Goal: Transaction & Acquisition: Purchase product/service

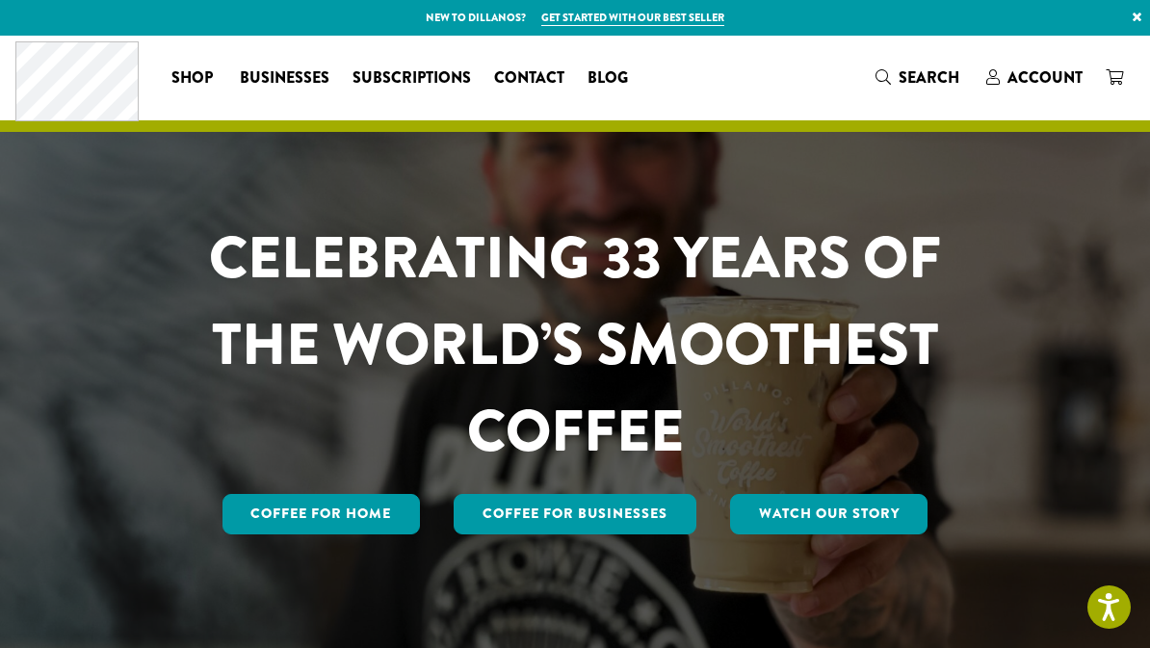
click at [355, 506] on link "Coffee for Home" at bounding box center [321, 514] width 198 height 40
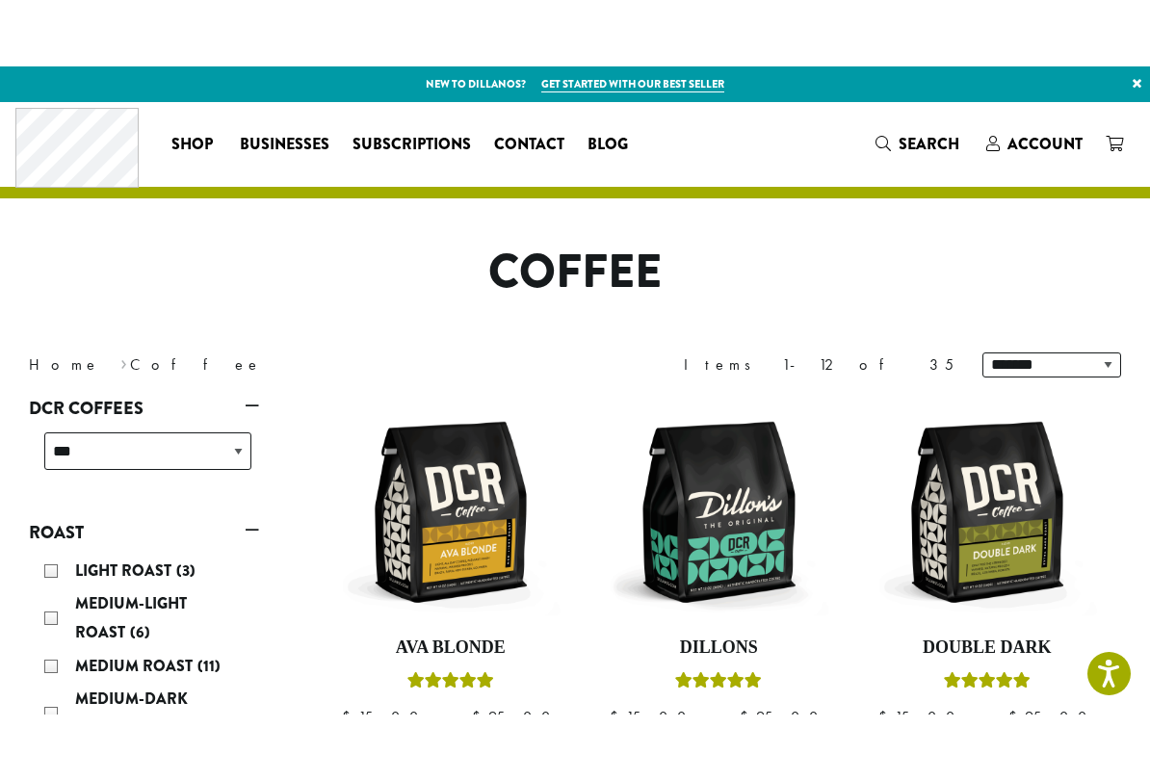
scroll to position [112, 0]
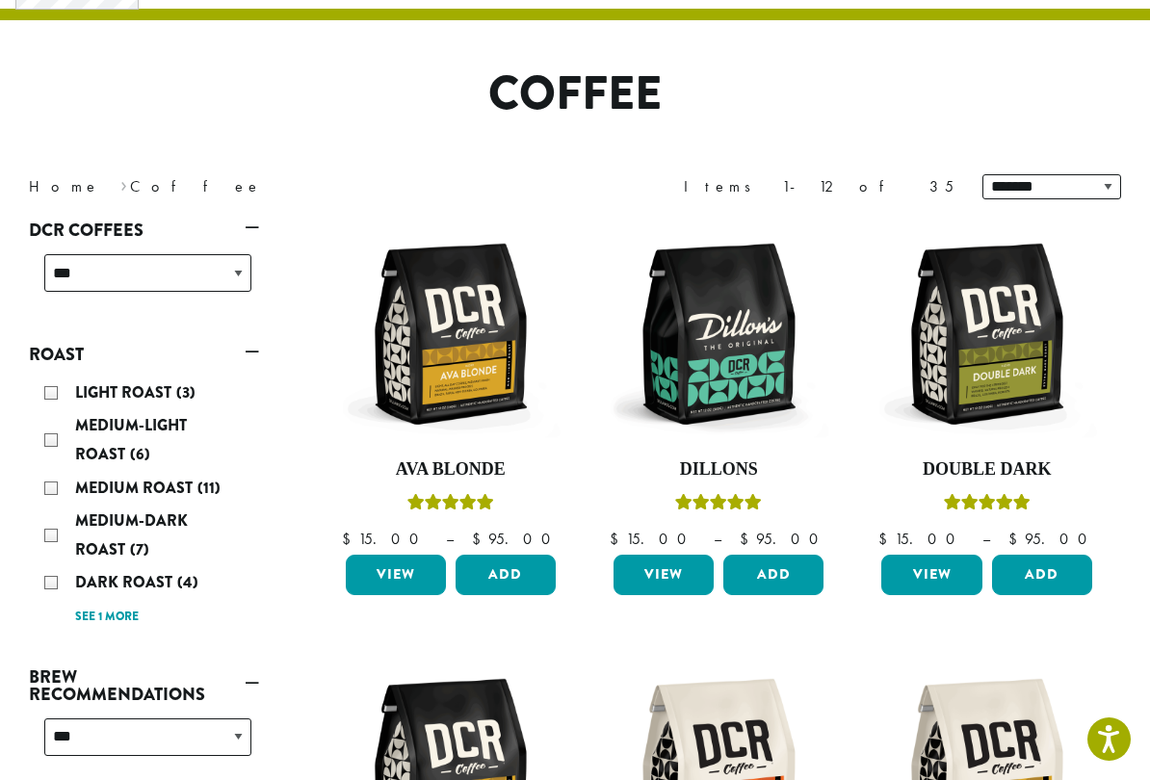
click at [169, 579] on span "Dark Roast" at bounding box center [126, 582] width 102 height 22
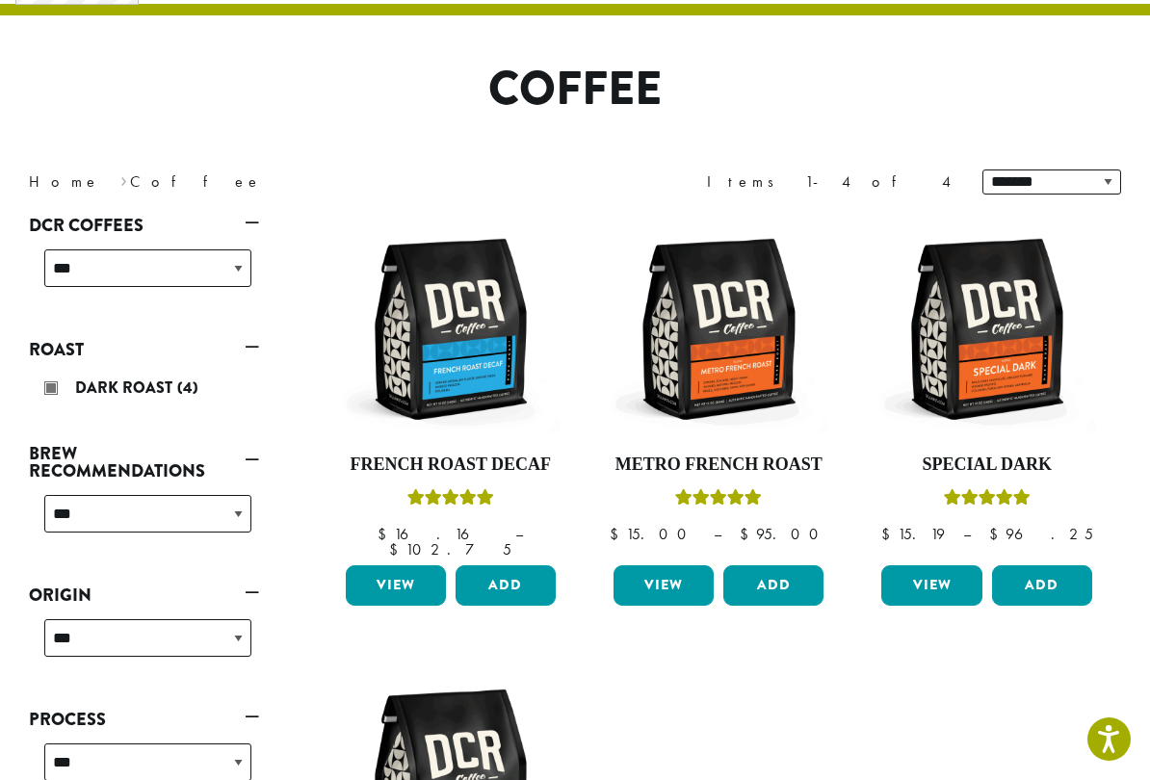
scroll to position [117, 0]
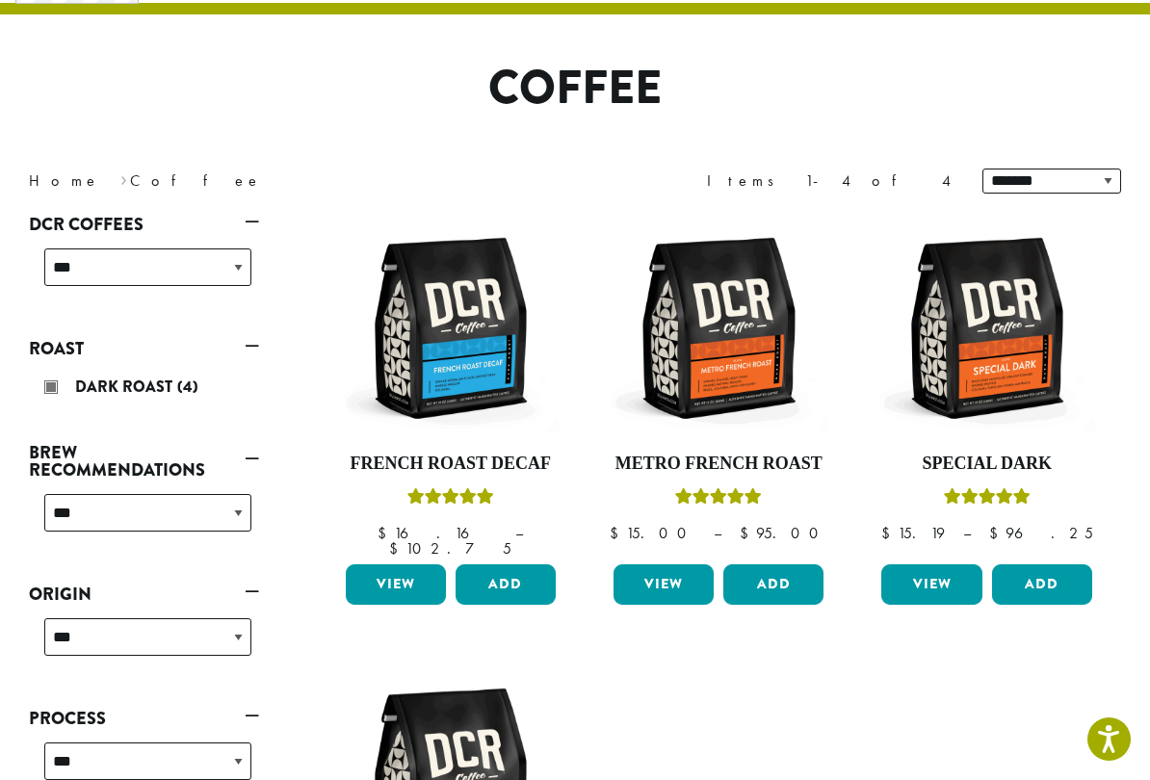
click at [776, 329] on img at bounding box center [719, 328] width 220 height 220
click at [680, 564] on link "View" at bounding box center [663, 584] width 100 height 40
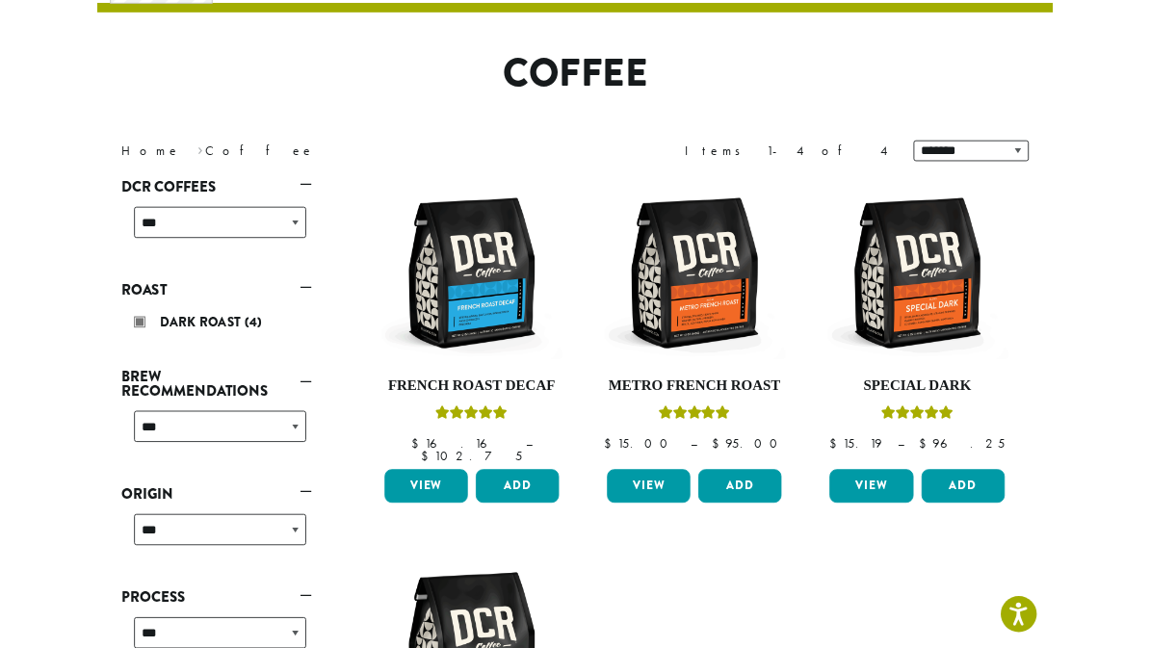
scroll to position [171, 0]
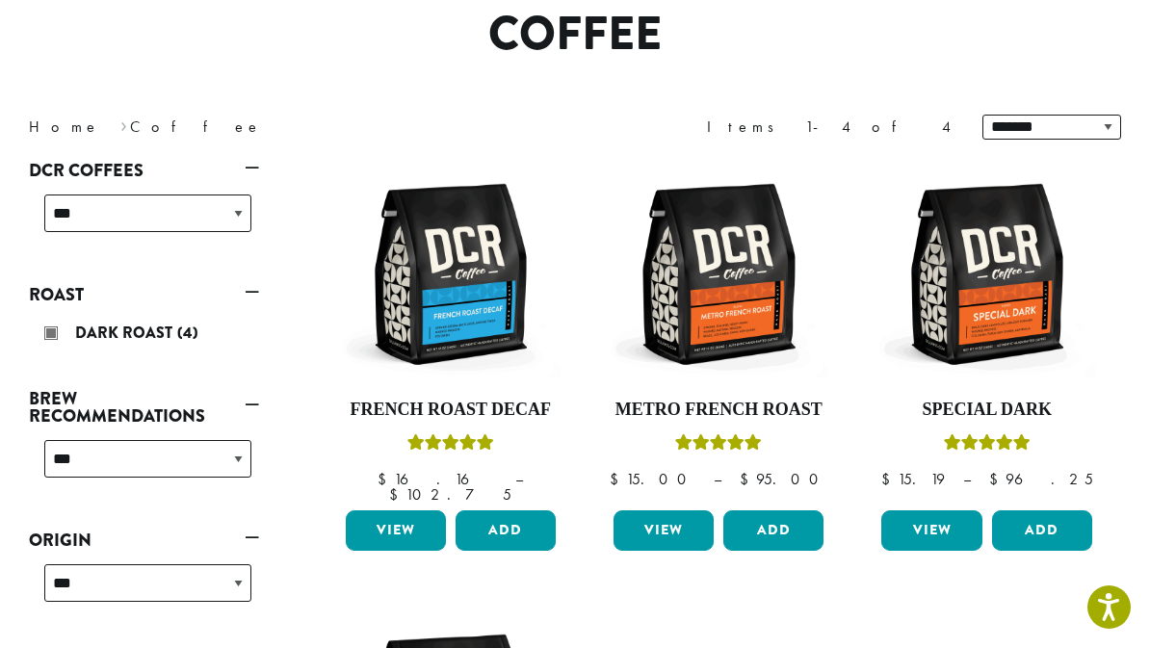
click at [942, 510] on link "View" at bounding box center [931, 530] width 100 height 40
click at [941, 510] on link "View" at bounding box center [931, 530] width 100 height 40
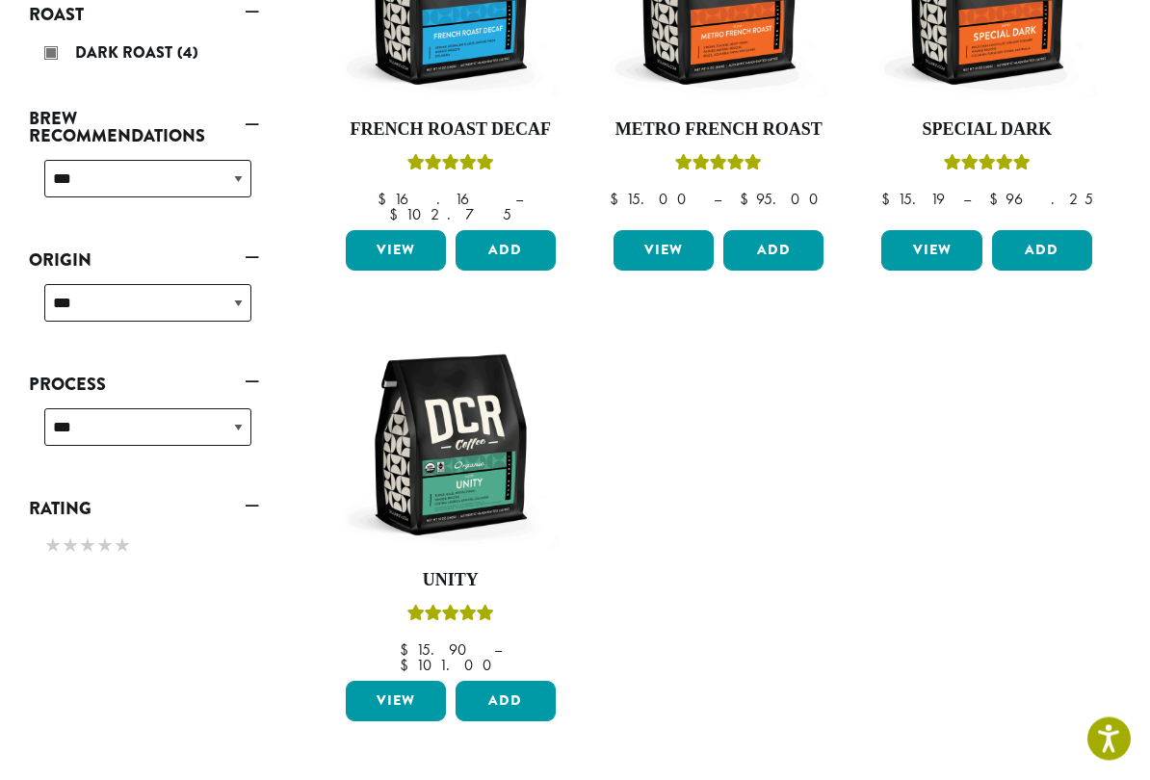
scroll to position [452, 0]
click at [397, 647] on link "View" at bounding box center [396, 701] width 100 height 40
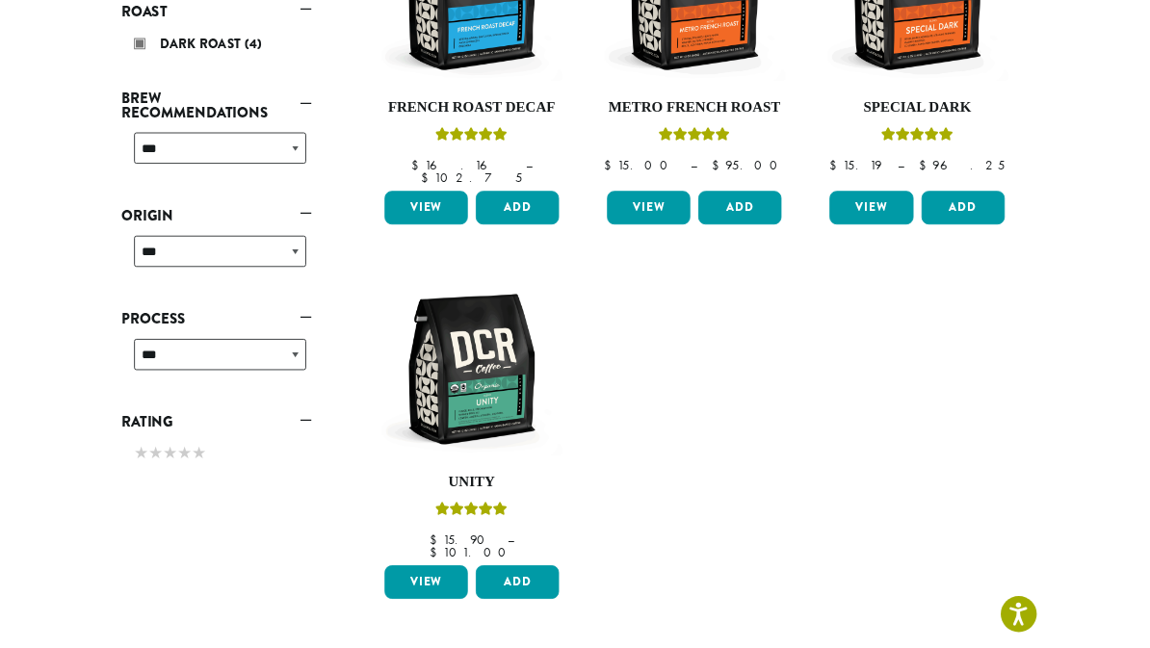
scroll to position [506, 0]
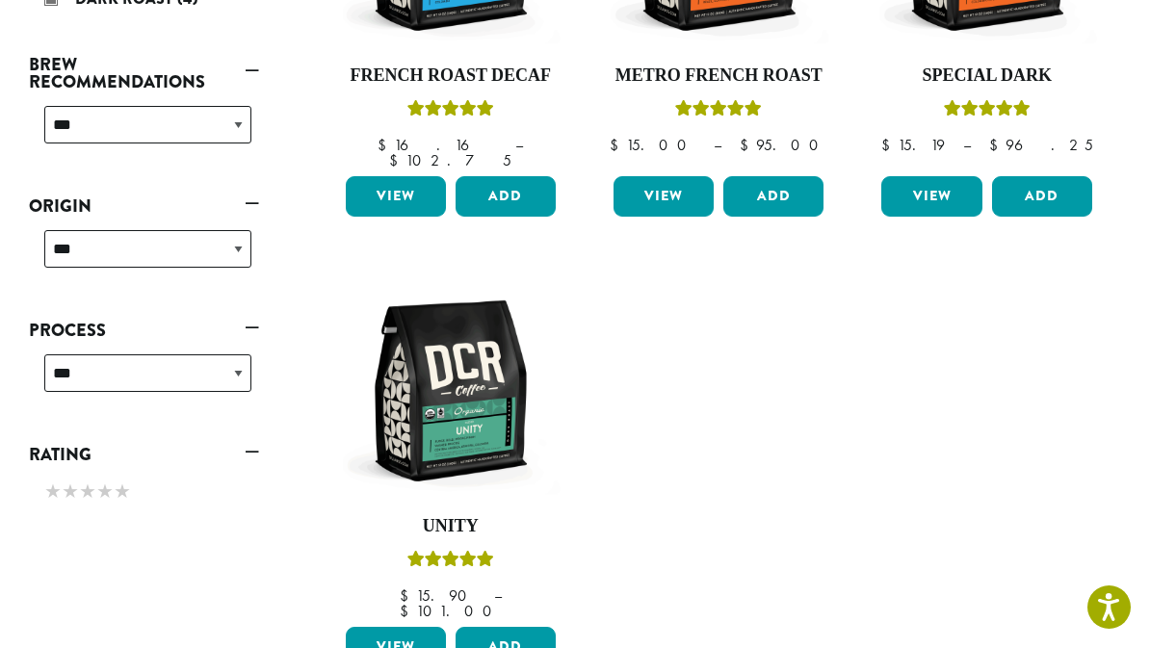
click at [1003, 78] on h4 "Special Dark" at bounding box center [986, 75] width 220 height 21
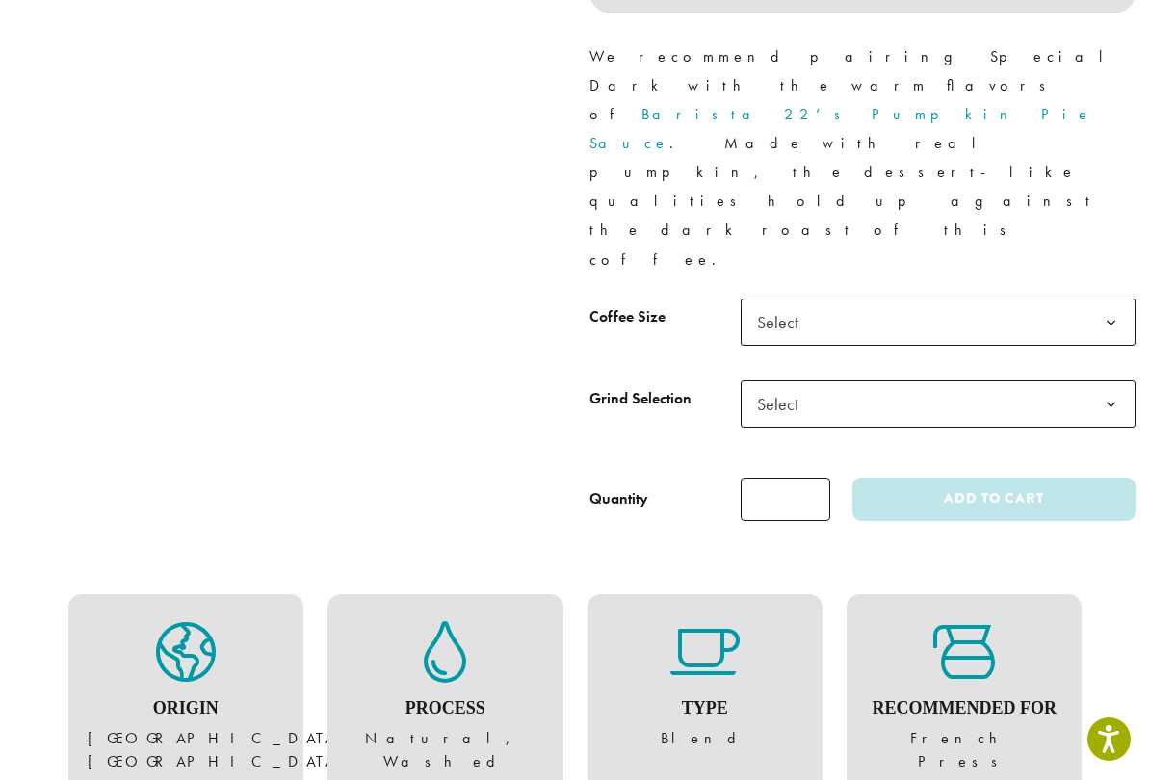
scroll to position [739, 0]
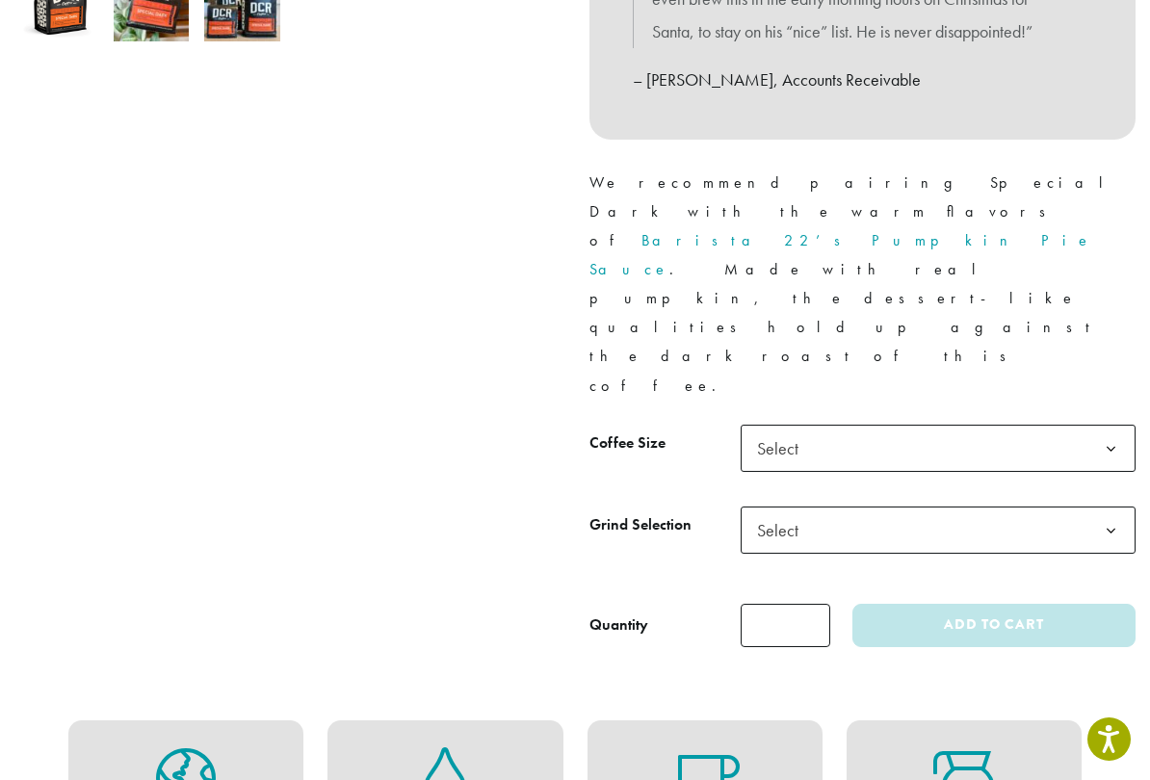
click at [1101, 426] on b at bounding box center [1110, 449] width 47 height 47
click at [1112, 507] on b at bounding box center [1110, 530] width 47 height 47
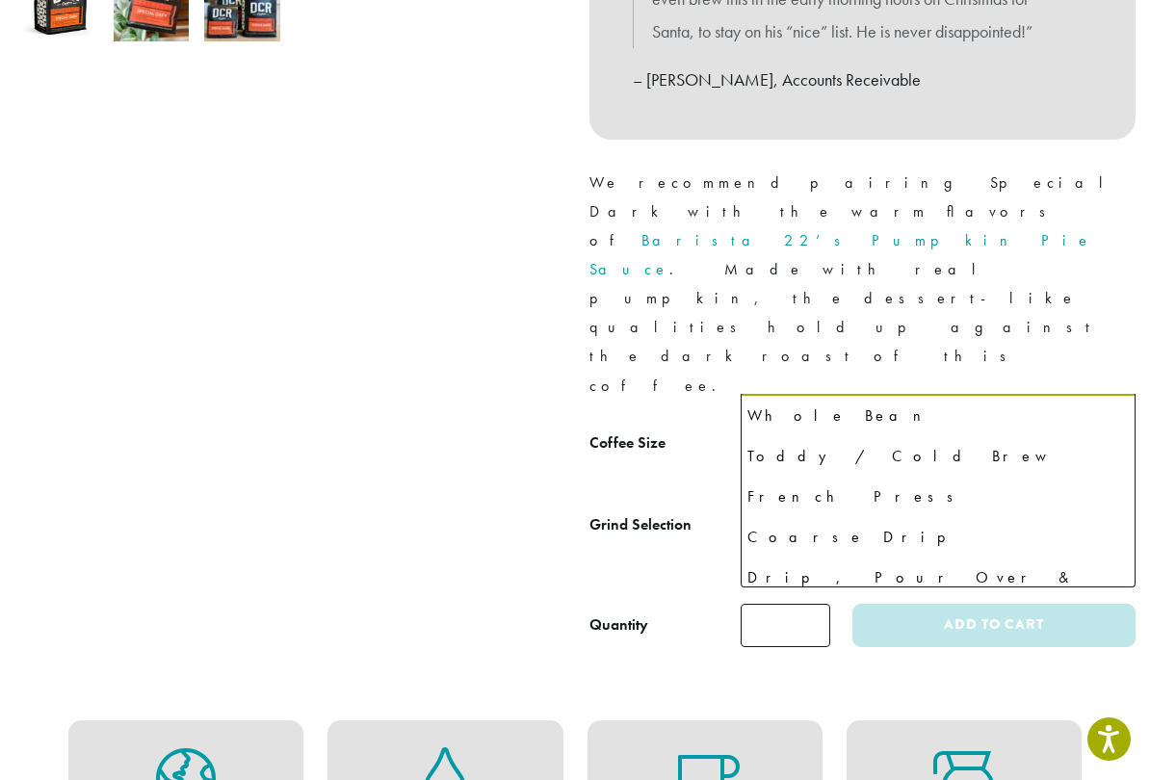
scroll to position [39, 0]
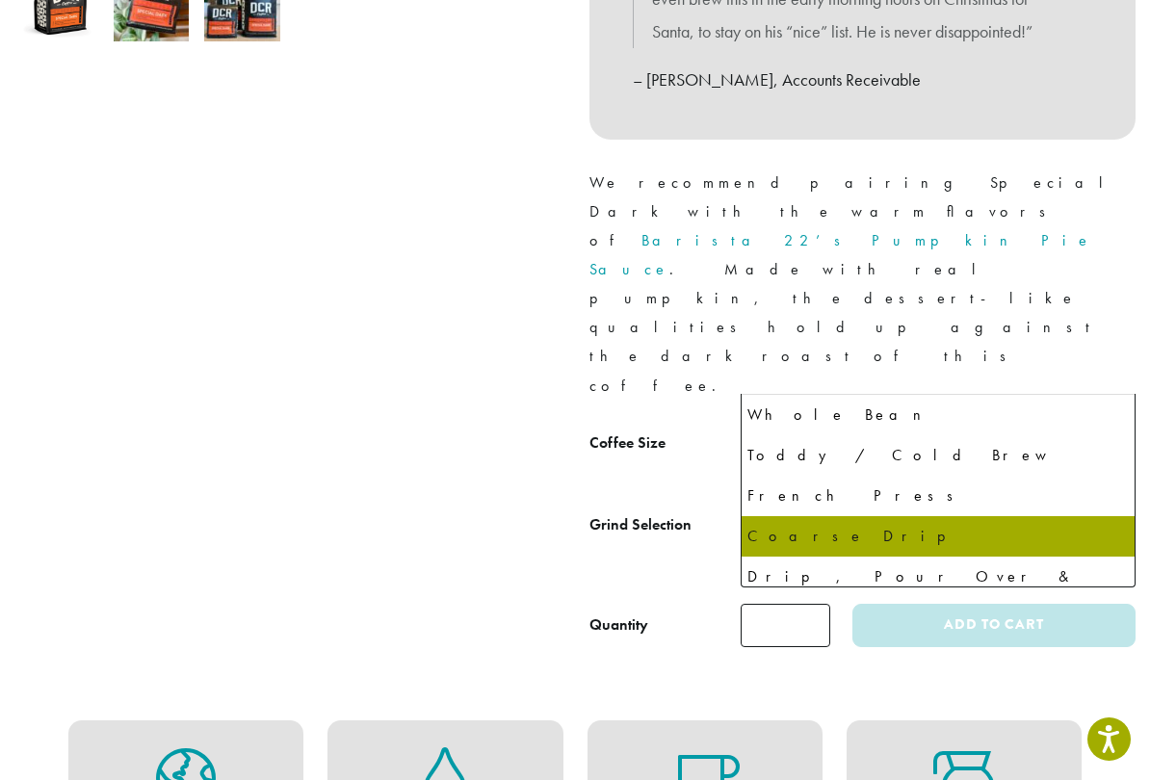
select select "*********"
select select "**********"
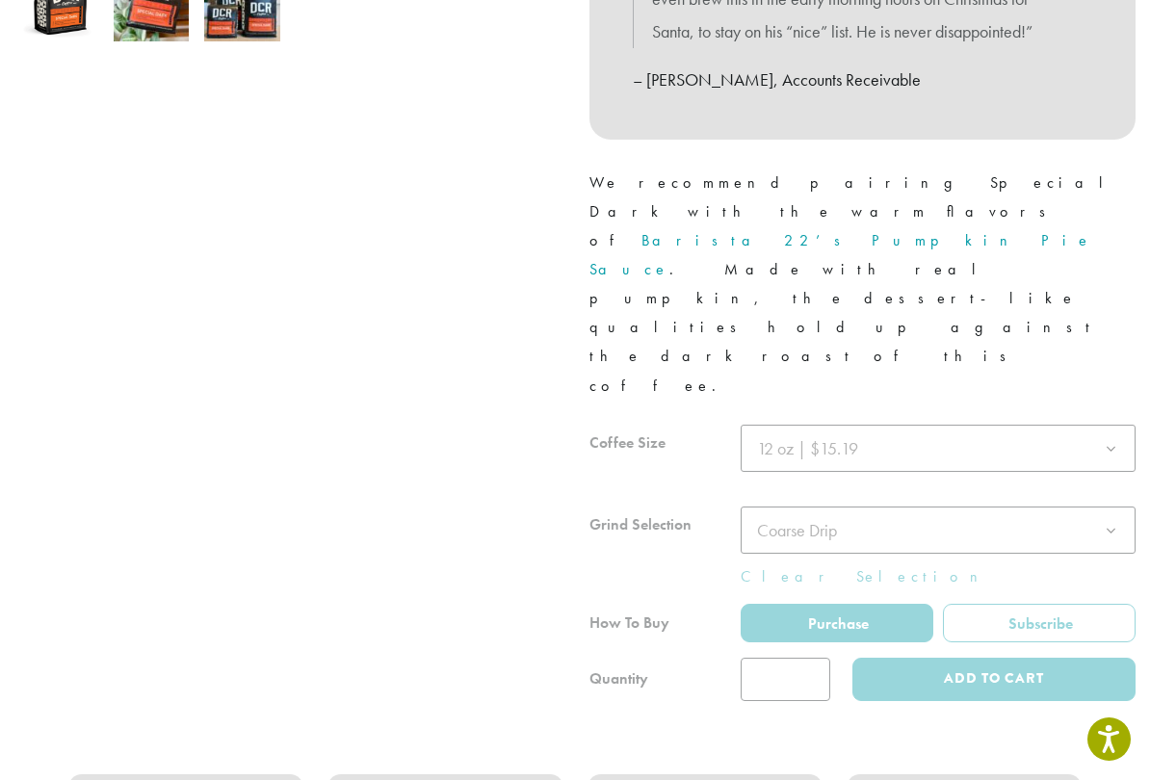
click at [816, 521] on div at bounding box center [862, 563] width 546 height 276
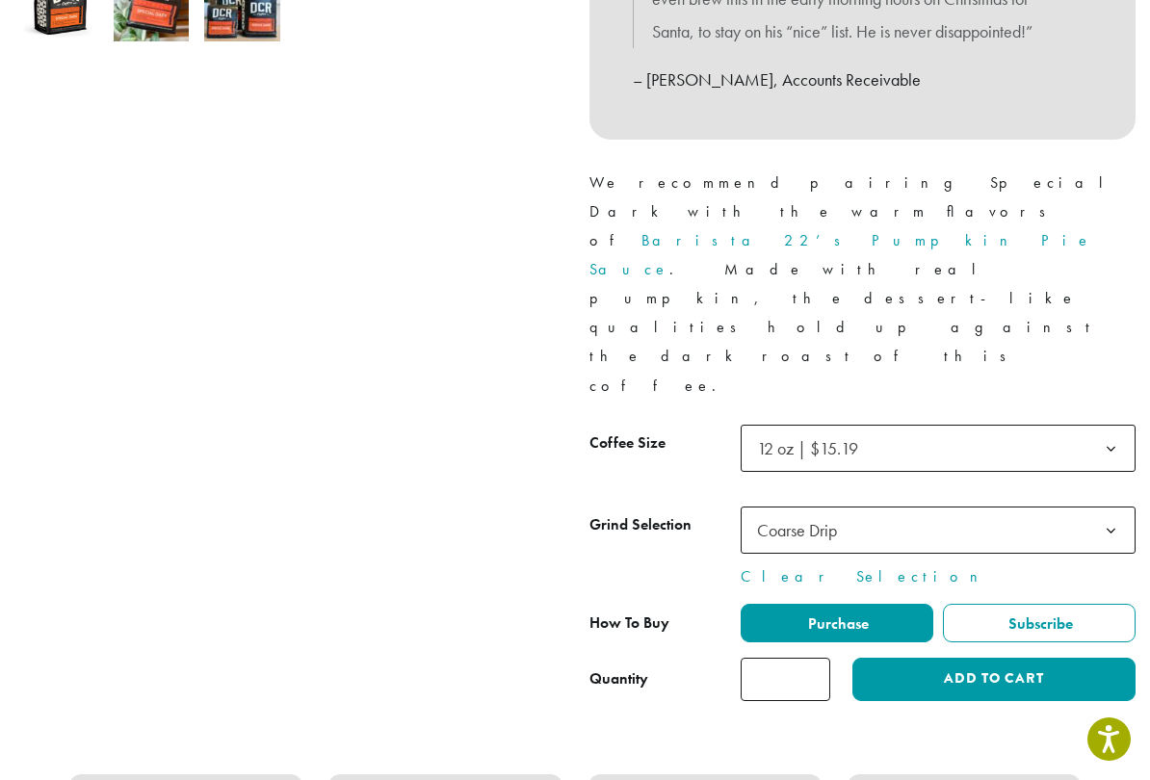
click at [820, 647] on input "*" at bounding box center [785, 679] width 90 height 43
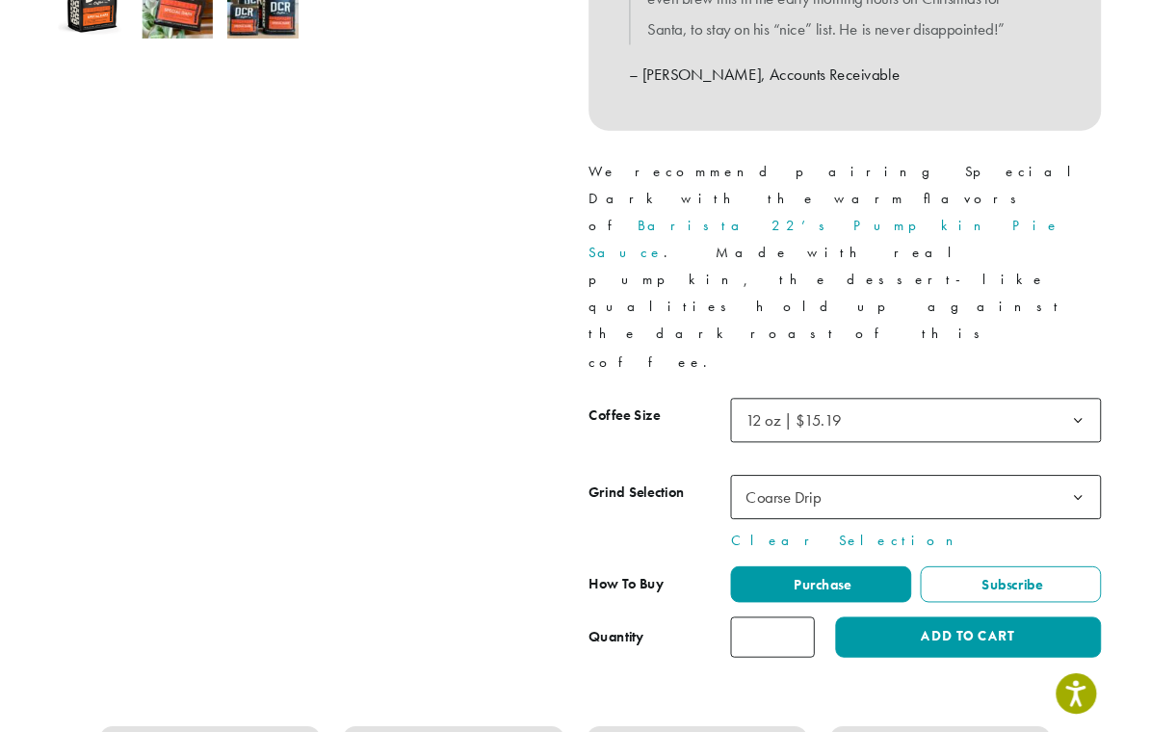
scroll to position [739, 0]
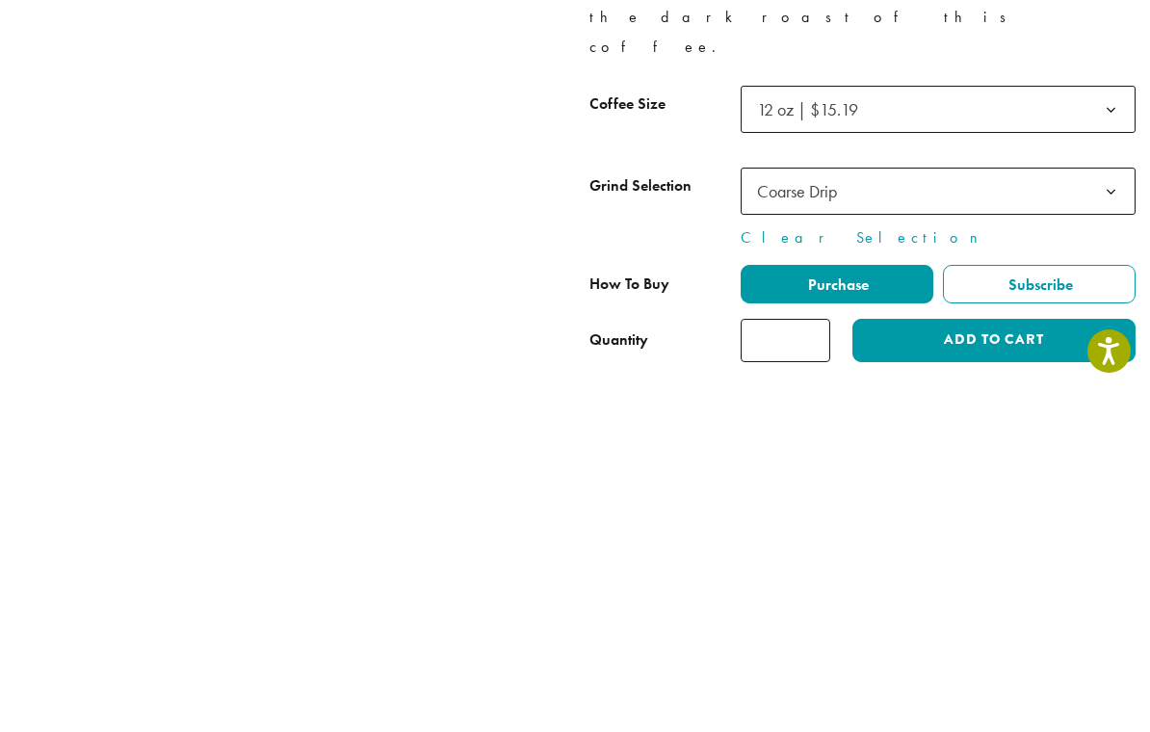
type input "*"
click at [1011, 647] on button "Add to cart" at bounding box center [993, 680] width 283 height 43
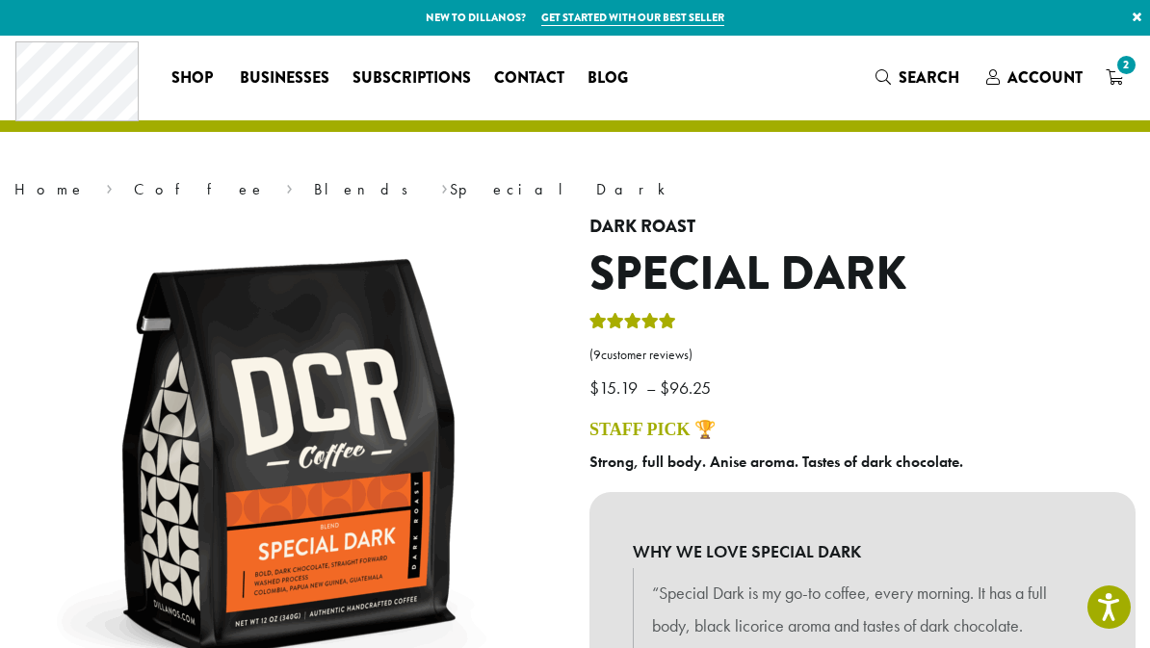
click at [1122, 73] on span "2" at bounding box center [1126, 65] width 26 height 26
click at [1045, 86] on span "Account" at bounding box center [1044, 77] width 75 height 22
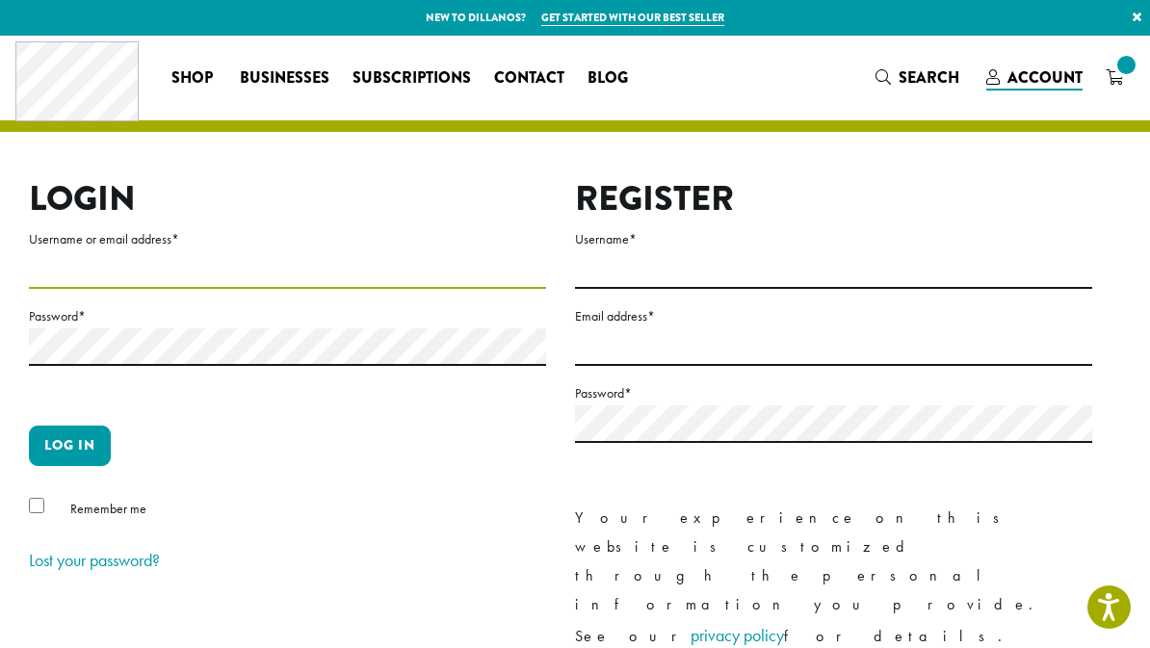
click at [151, 277] on input "Username or email address *" at bounding box center [287, 270] width 517 height 38
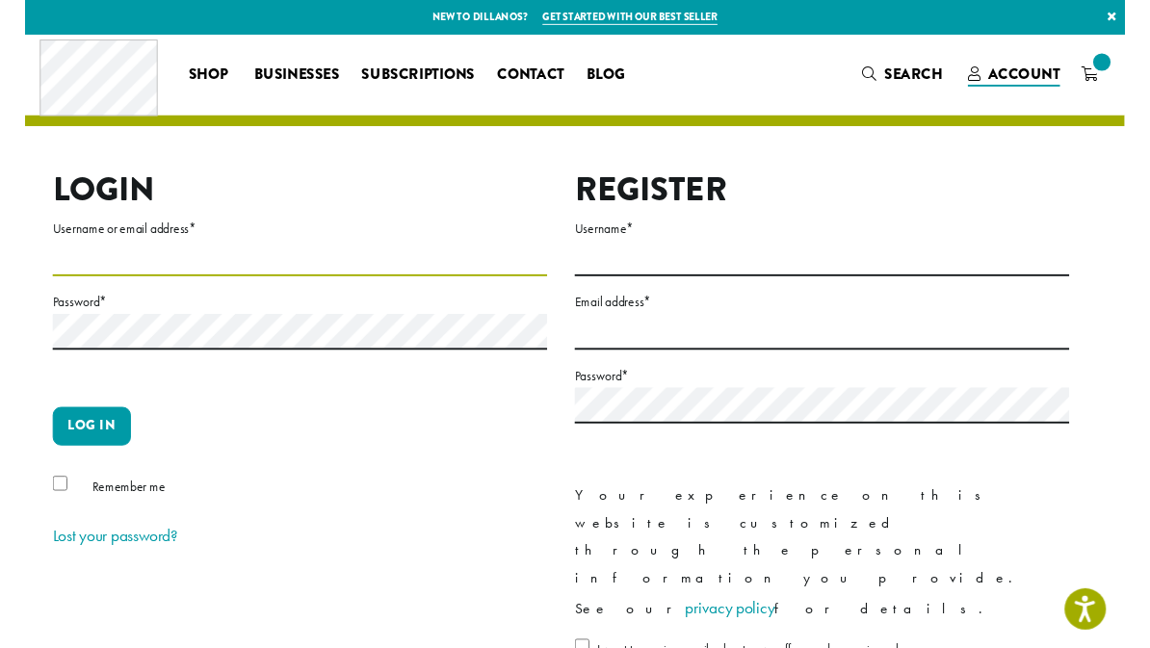
scroll to position [112, 0]
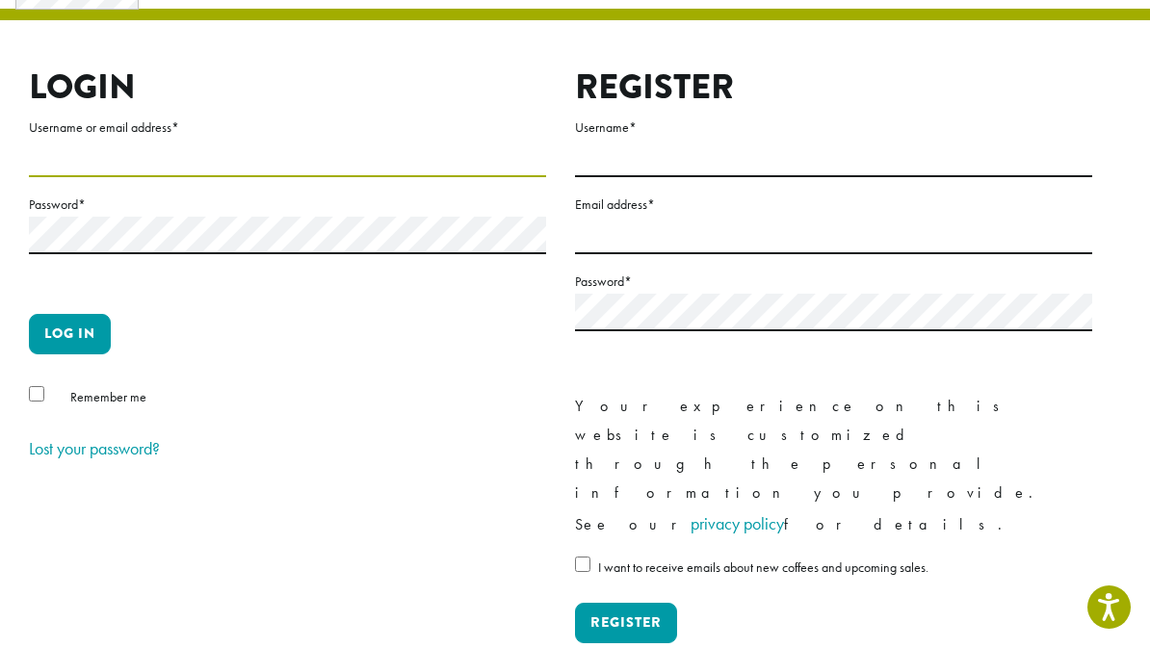
type input "********"
click at [78, 324] on button "Log in" at bounding box center [70, 334] width 82 height 40
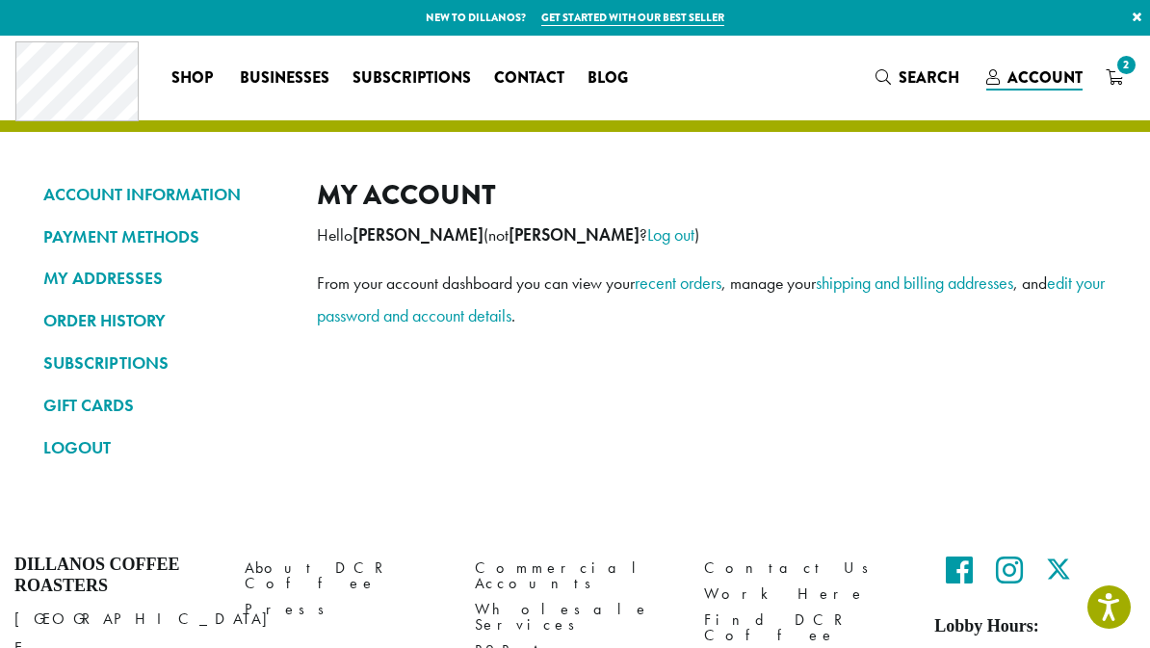
click at [697, 288] on link "recent orders" at bounding box center [678, 283] width 87 height 22
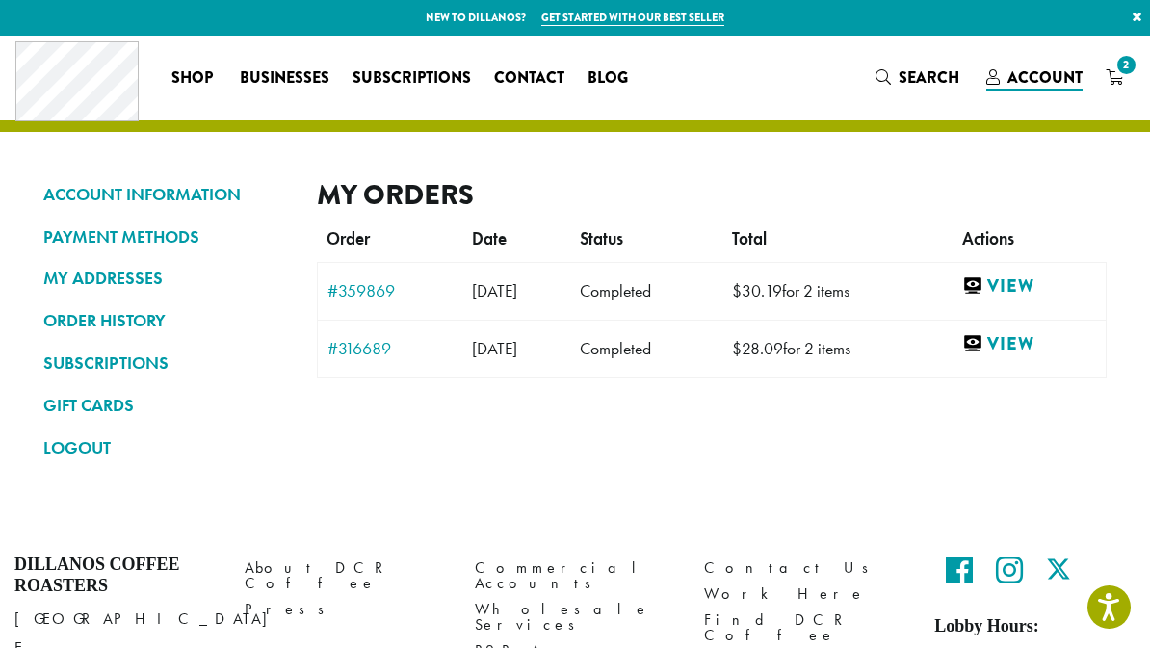
click at [1025, 342] on link "View" at bounding box center [1029, 344] width 134 height 24
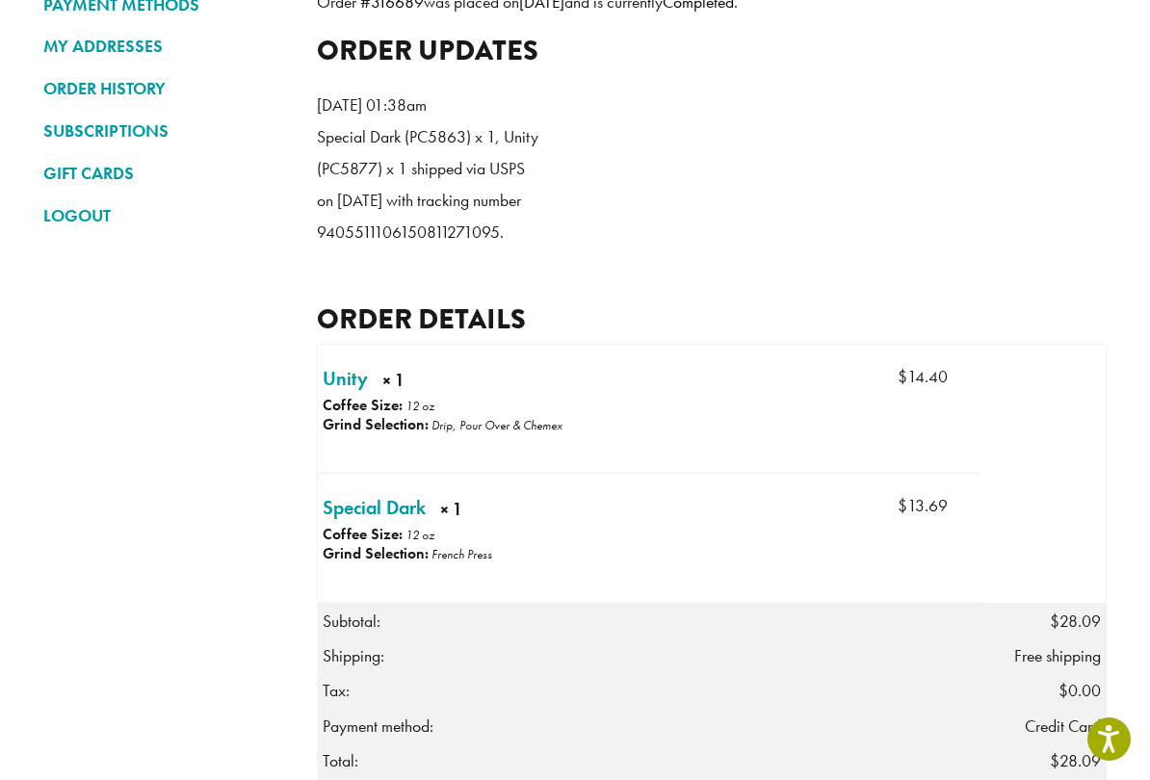
scroll to position [235, 0]
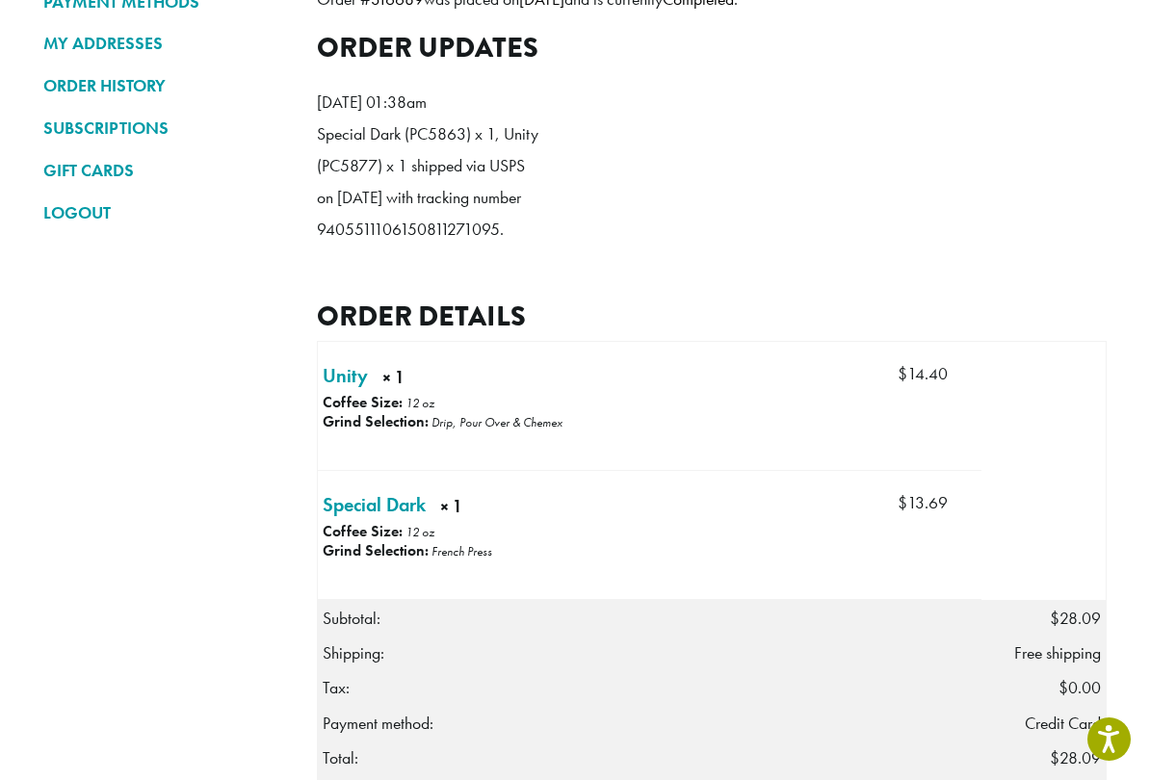
click at [550, 416] on td "Unity × 1 × 1 Coffee Size: 12 oz Grind Selection: Drip, Pour Over & Chemex Pric…" at bounding box center [483, 406] width 331 height 128
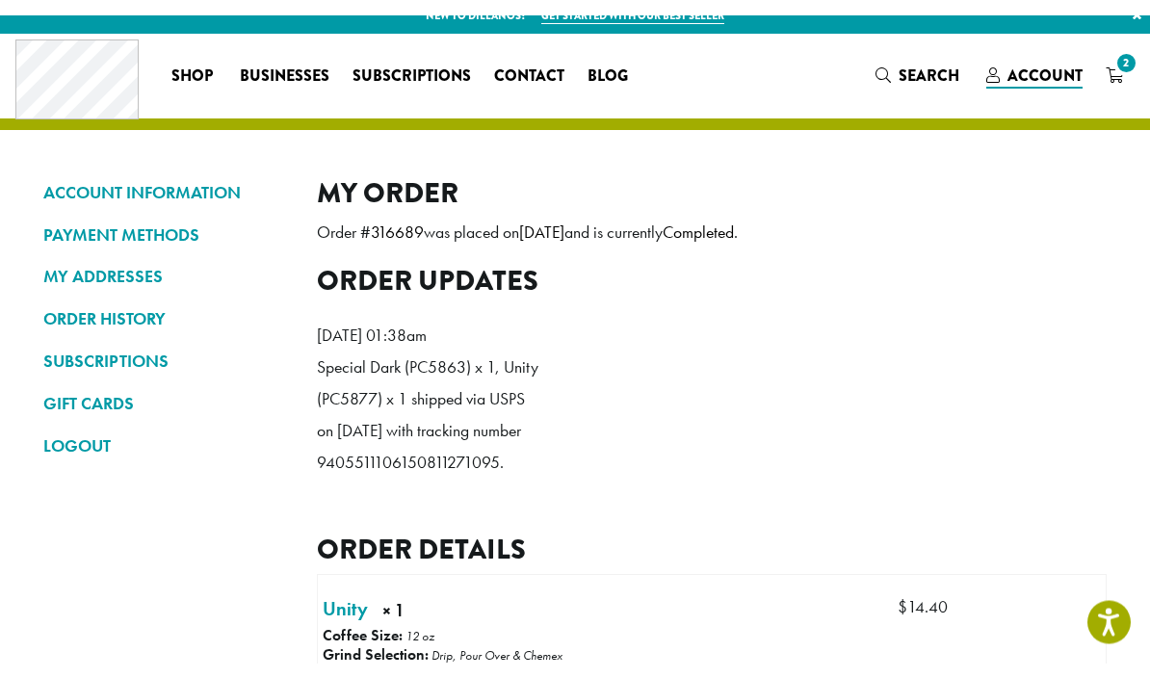
scroll to position [0, 0]
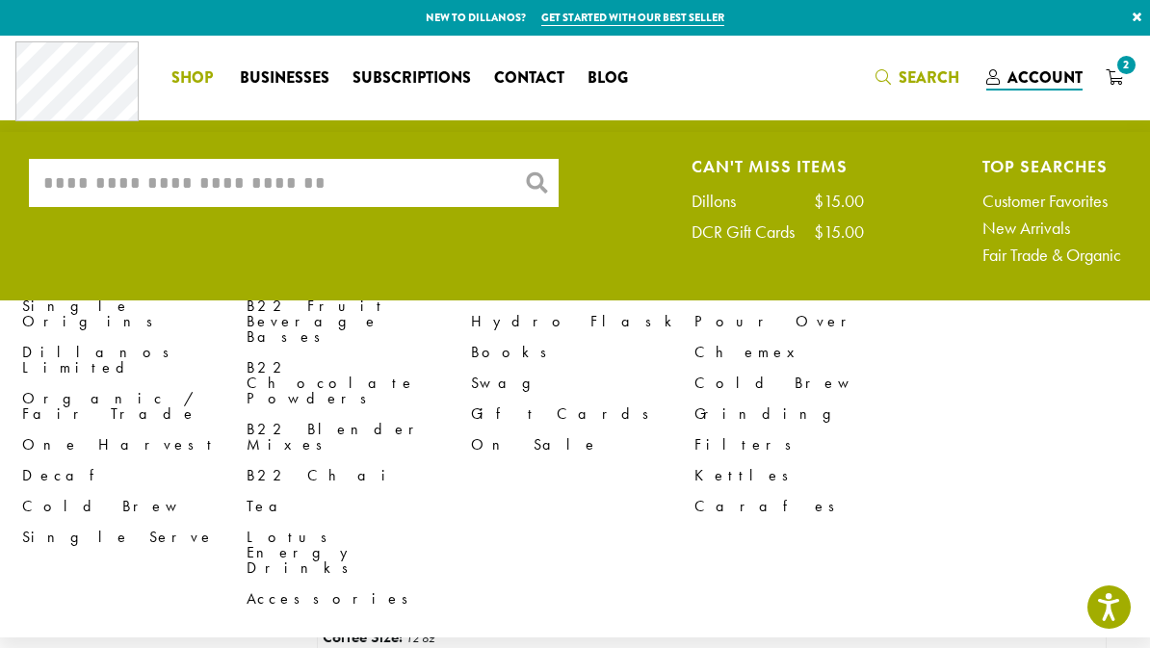
click at [371, 188] on input "What are you searching for?" at bounding box center [294, 183] width 530 height 48
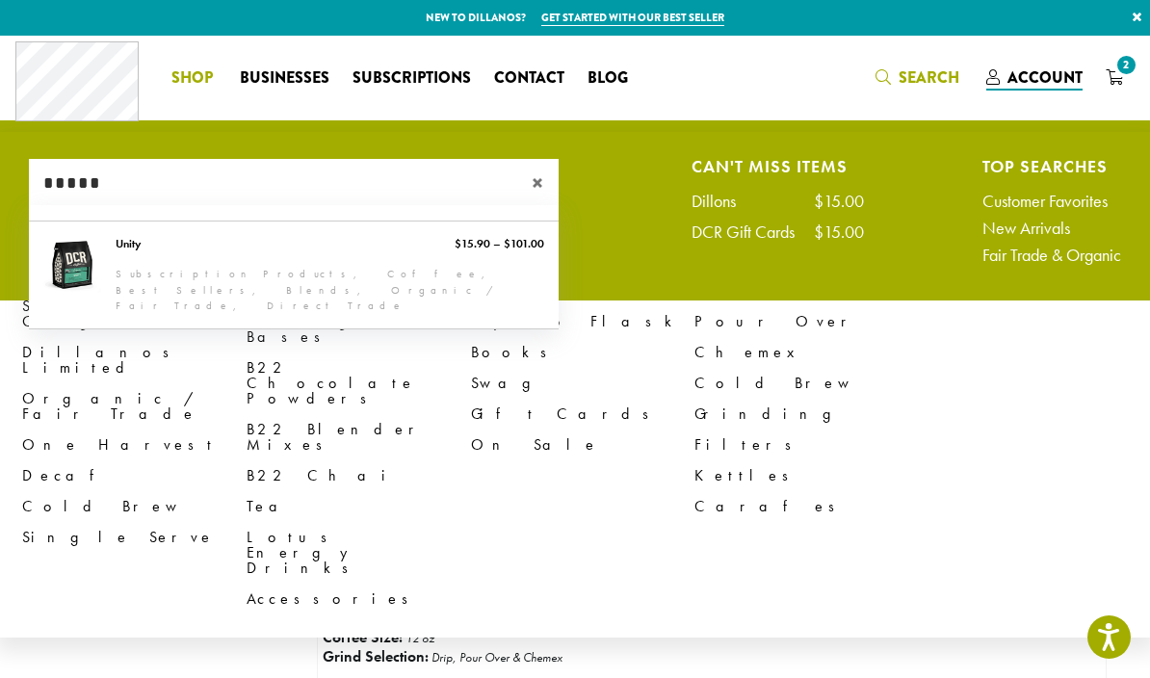
click at [399, 199] on input "*****" at bounding box center [294, 183] width 530 height 48
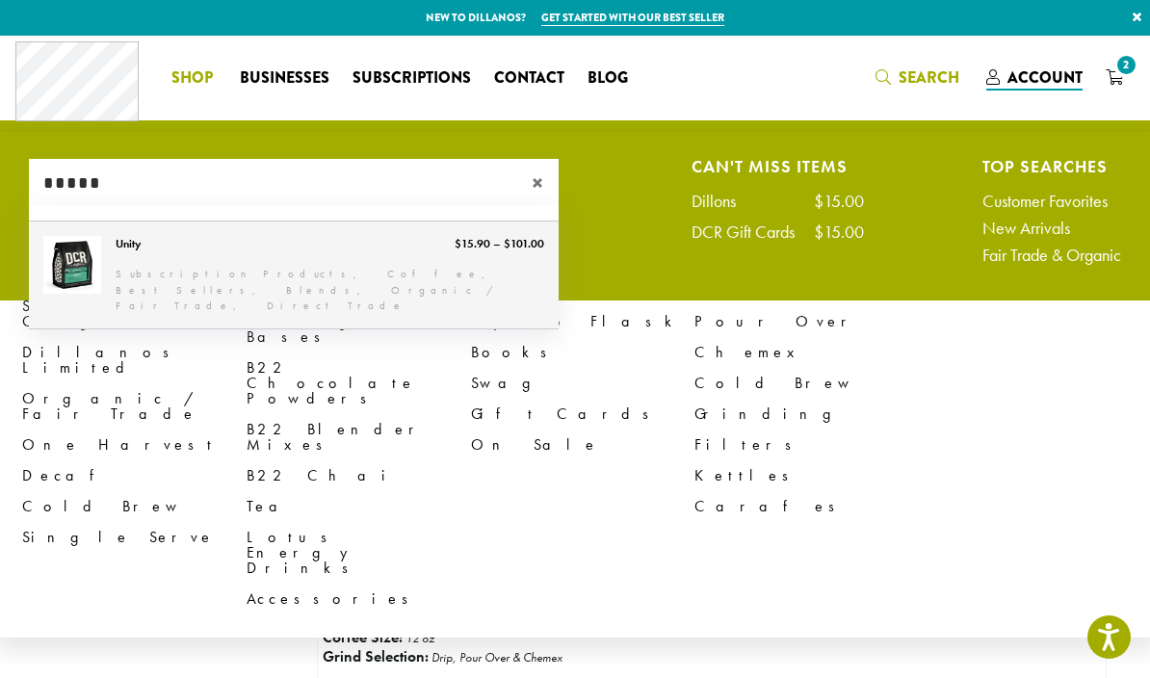
type input "*****"
click at [296, 237] on link "Unity" at bounding box center [294, 274] width 530 height 107
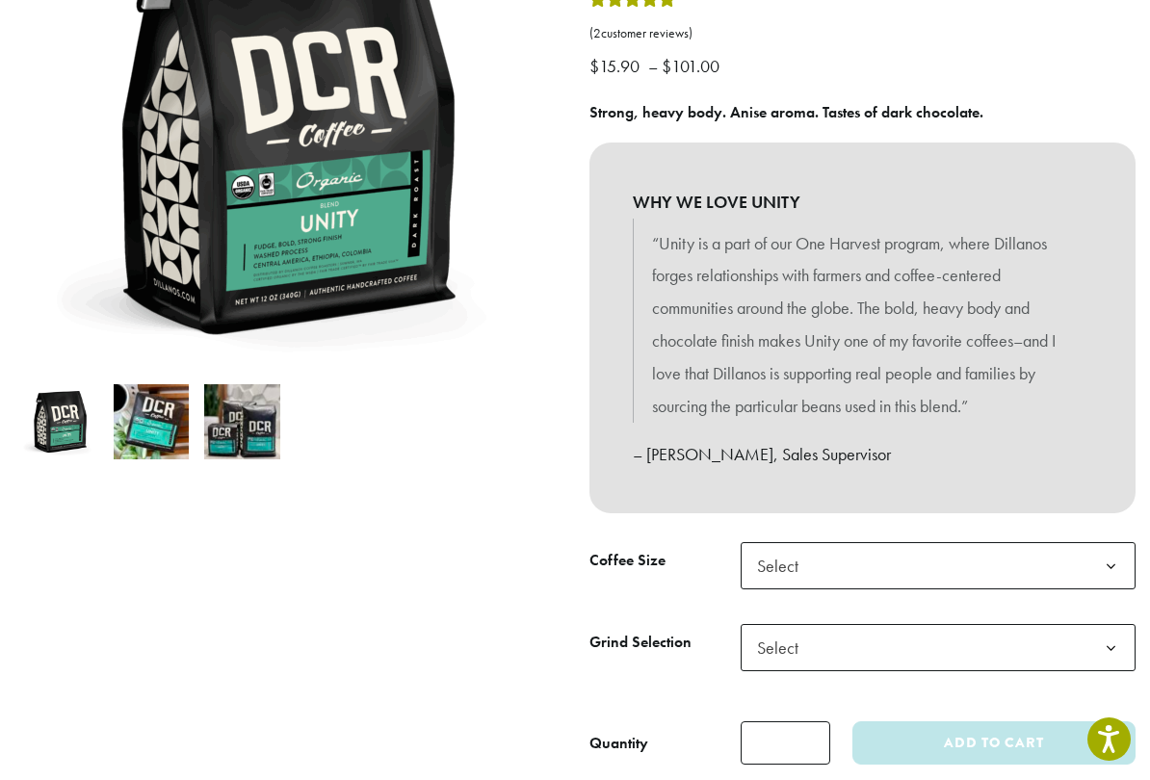
scroll to position [336, 0]
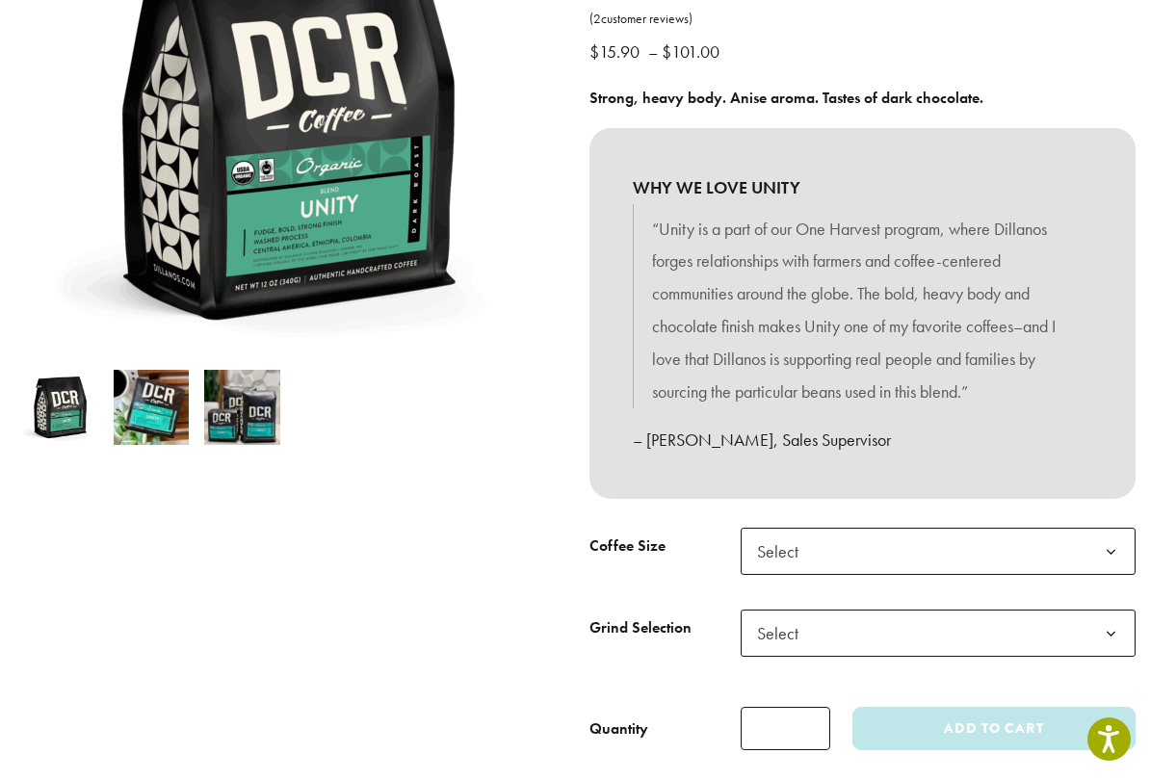
click at [981, 539] on span "Select" at bounding box center [937, 551] width 395 height 47
click at [957, 625] on span "Select" at bounding box center [937, 633] width 395 height 47
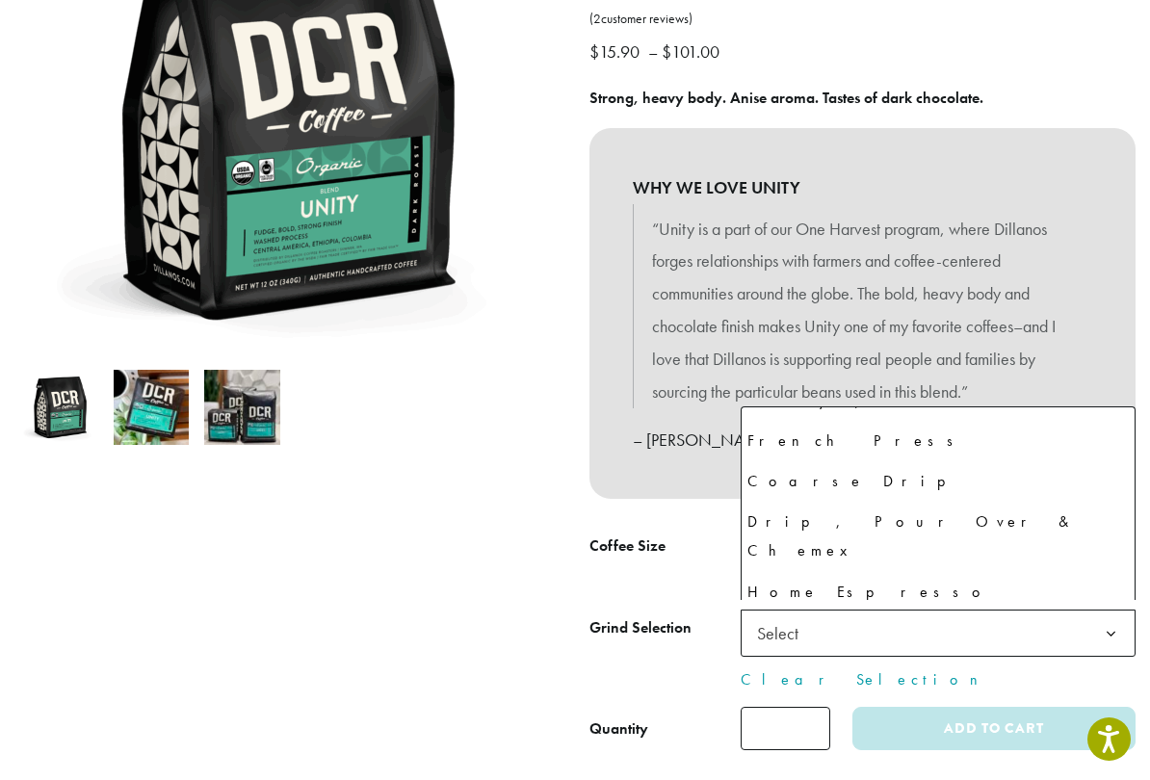
scroll to position [109, 0]
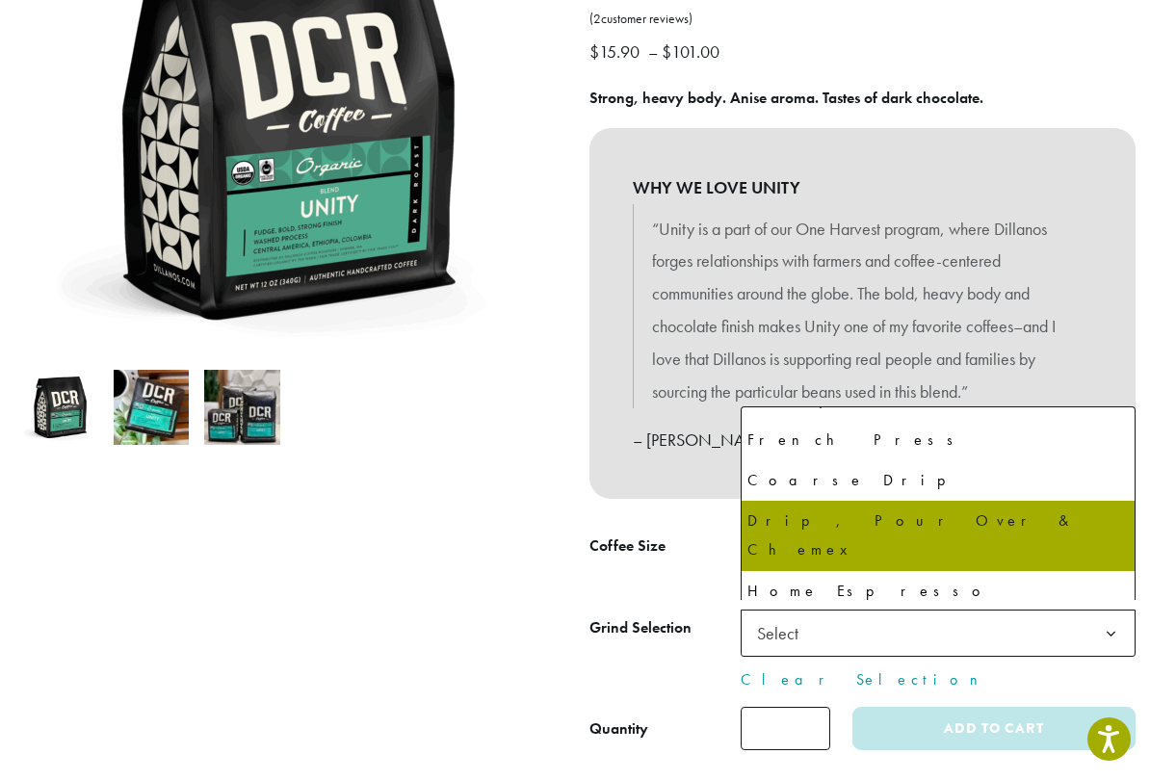
select select "*********"
select select "**********"
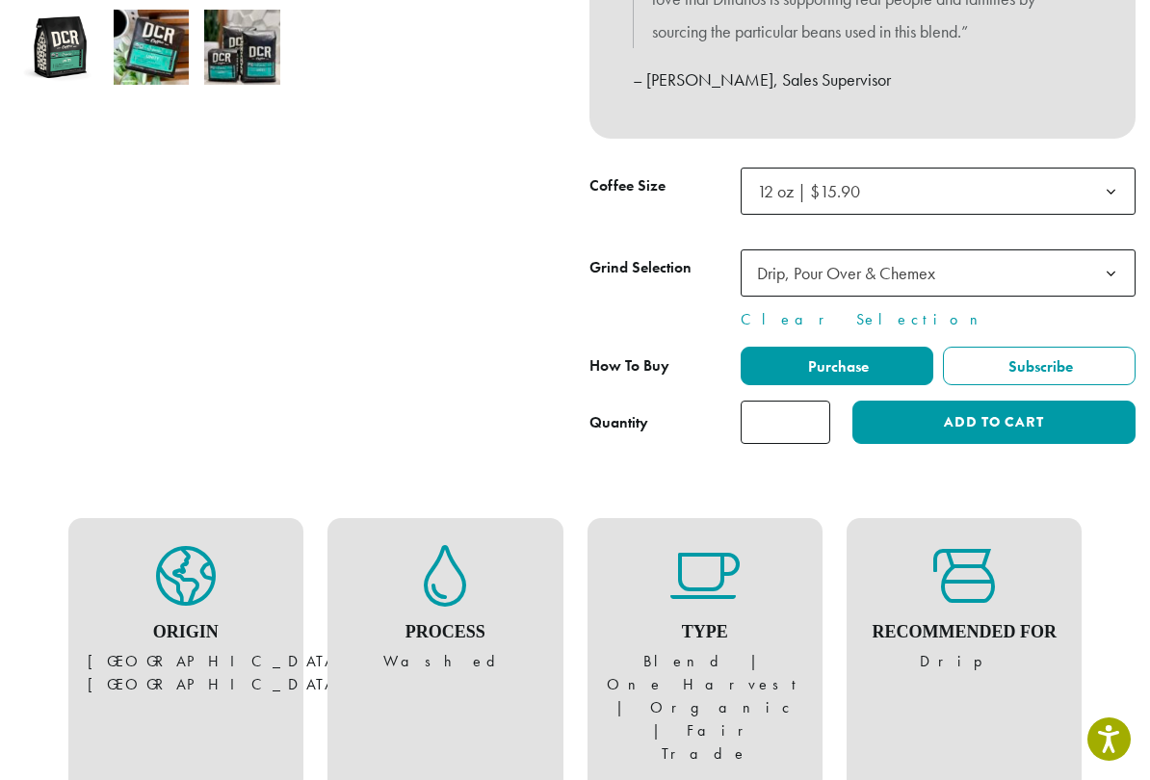
click at [814, 408] on input "*" at bounding box center [785, 422] width 90 height 43
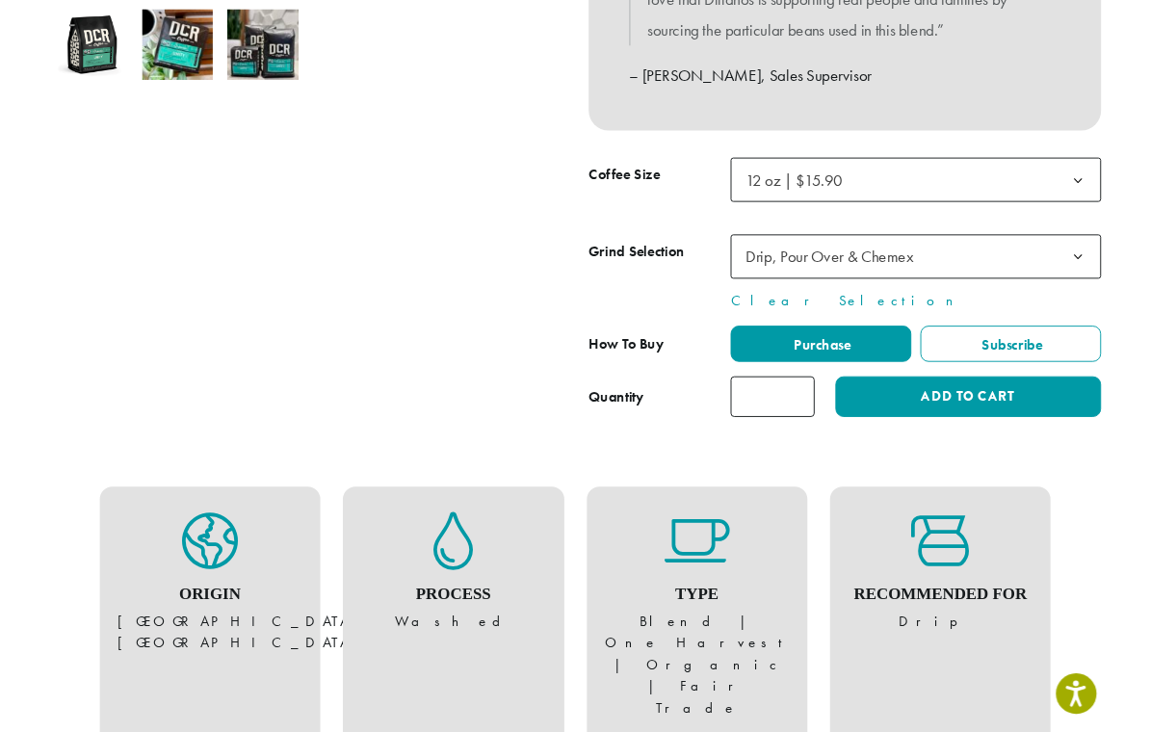
scroll to position [695, 0]
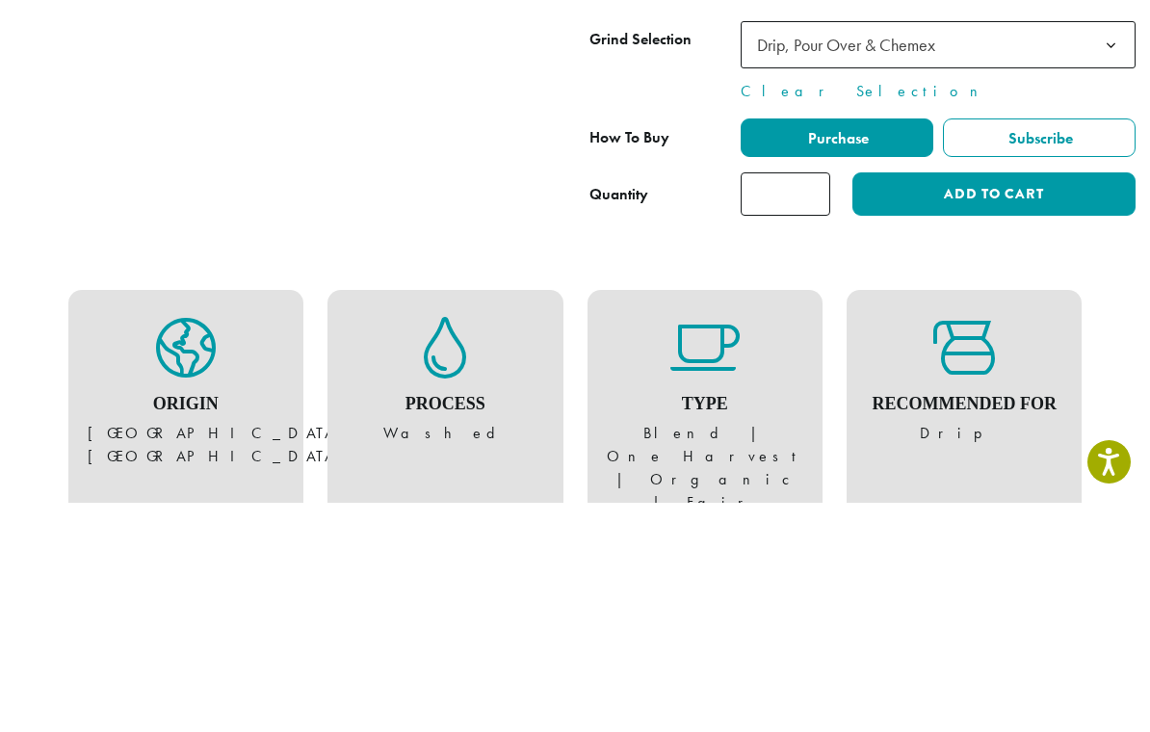
type input "*"
click at [999, 402] on button "Add to cart" at bounding box center [993, 423] width 283 height 43
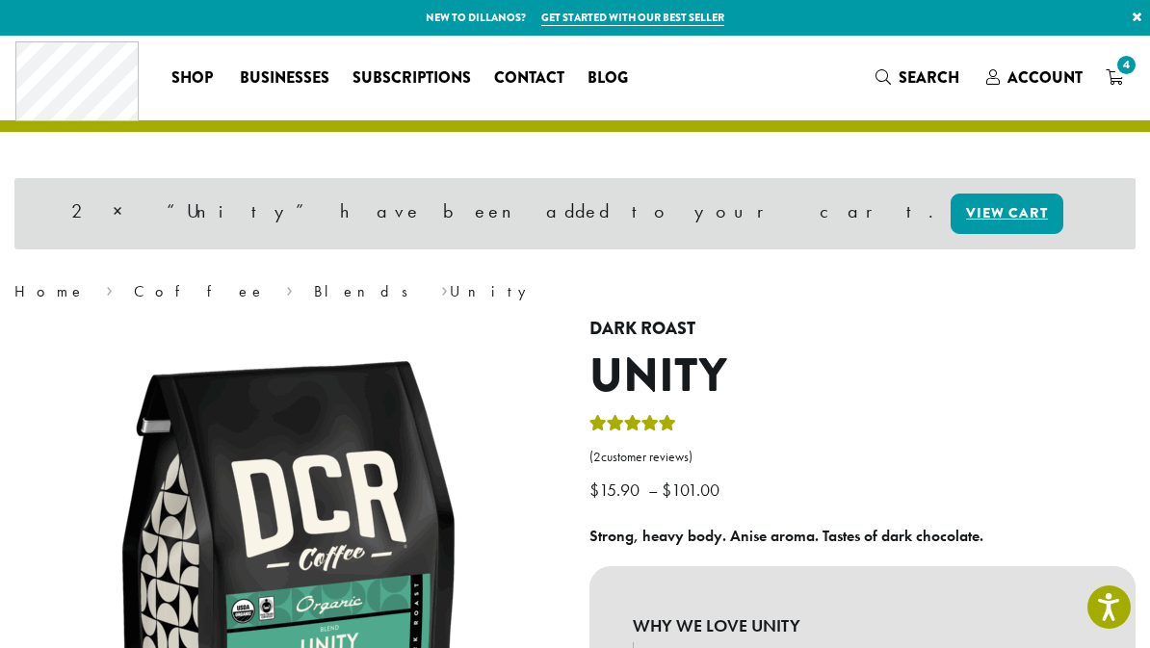
click at [1120, 73] on span "4" at bounding box center [1126, 65] width 26 height 26
click at [1117, 72] on span "4" at bounding box center [1126, 65] width 26 height 26
click at [1124, 75] on span "4" at bounding box center [1126, 65] width 26 height 26
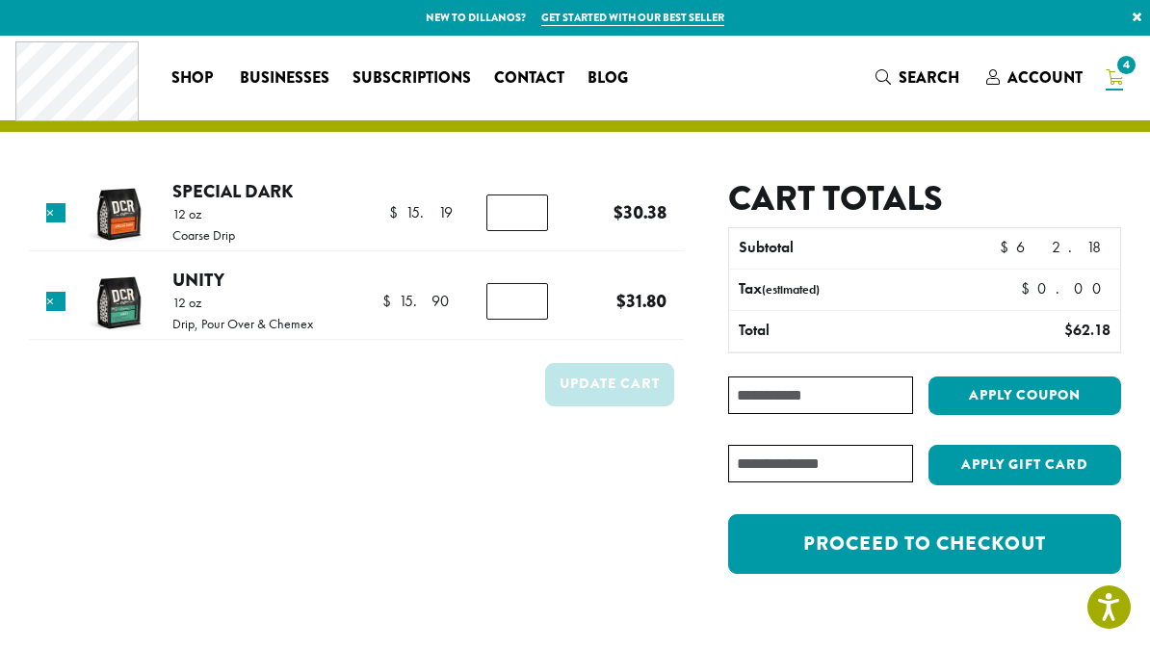
click at [62, 217] on link "×" at bounding box center [55, 212] width 19 height 19
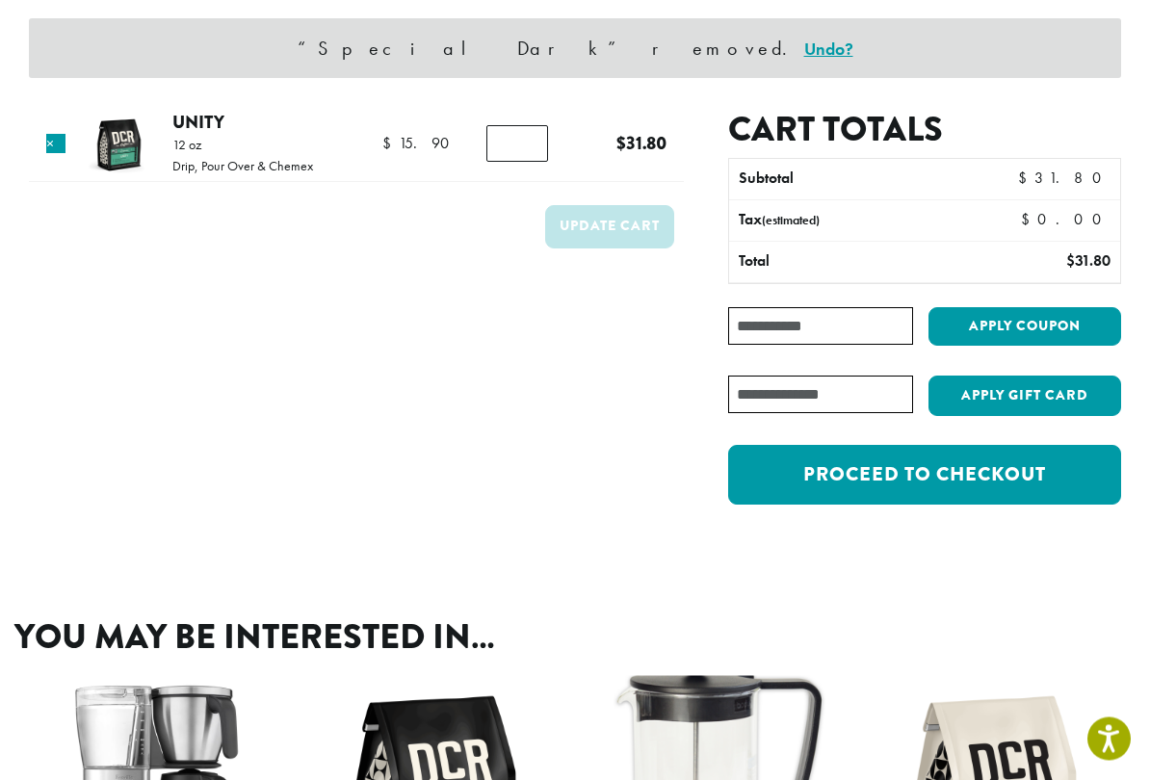
scroll to position [167, 0]
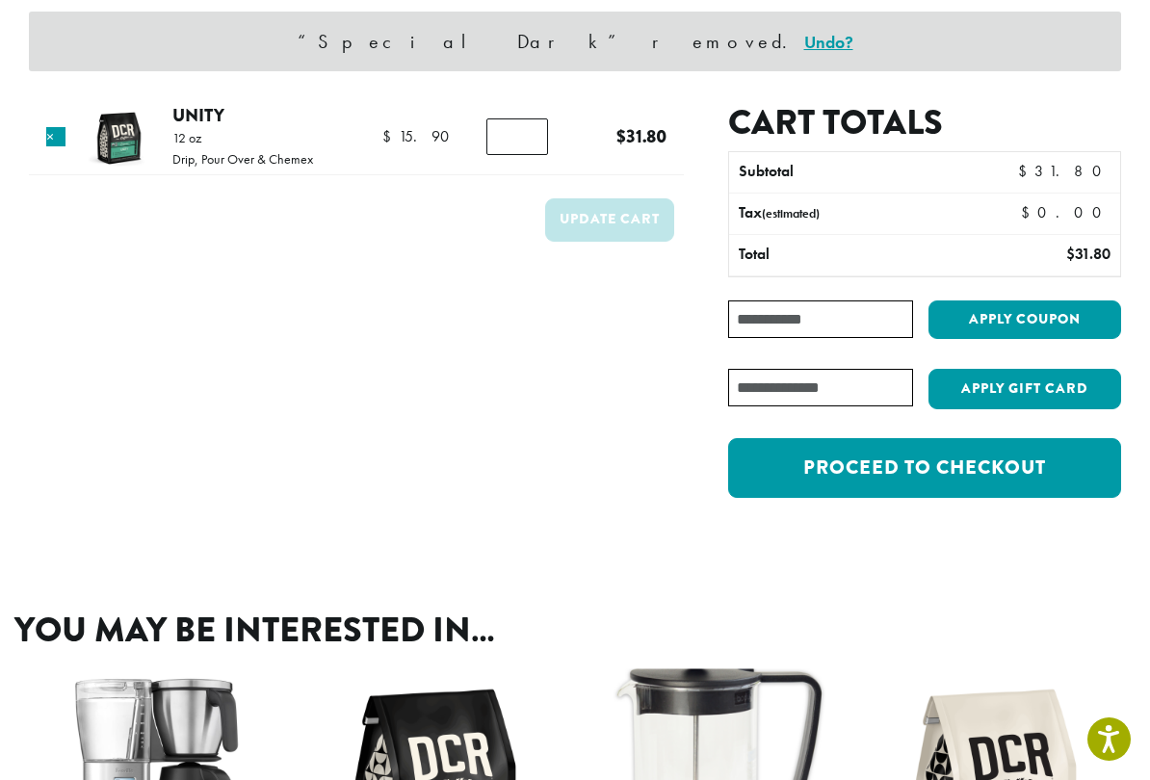
click at [1008, 464] on link "Proceed to checkout" at bounding box center [924, 468] width 393 height 60
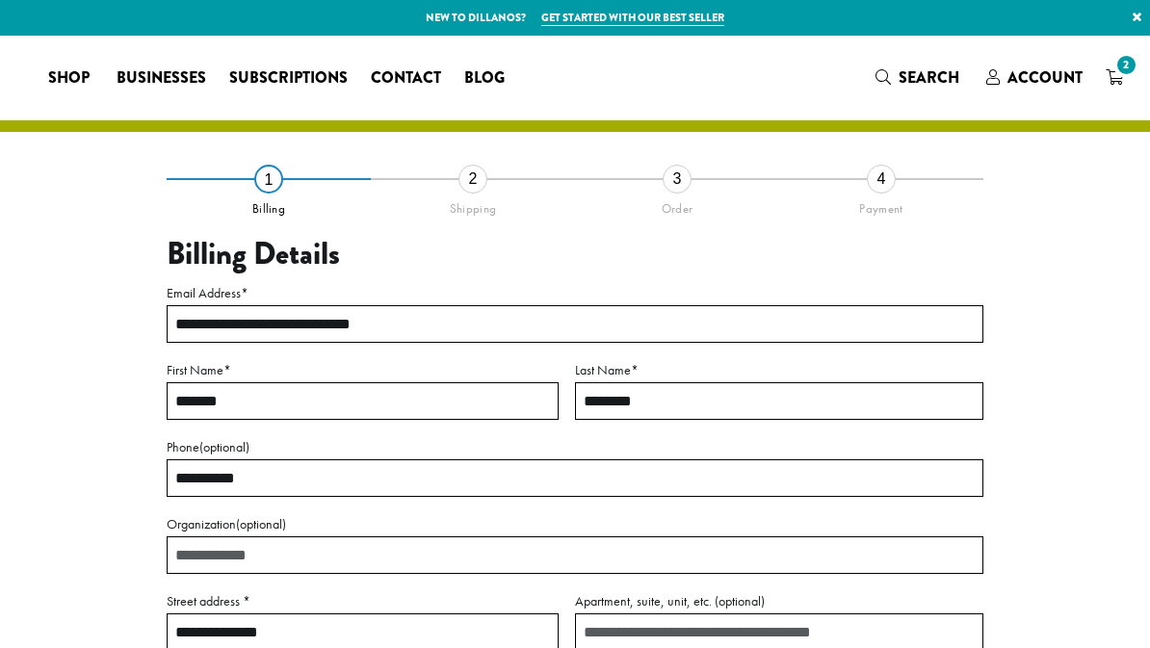
select select "**"
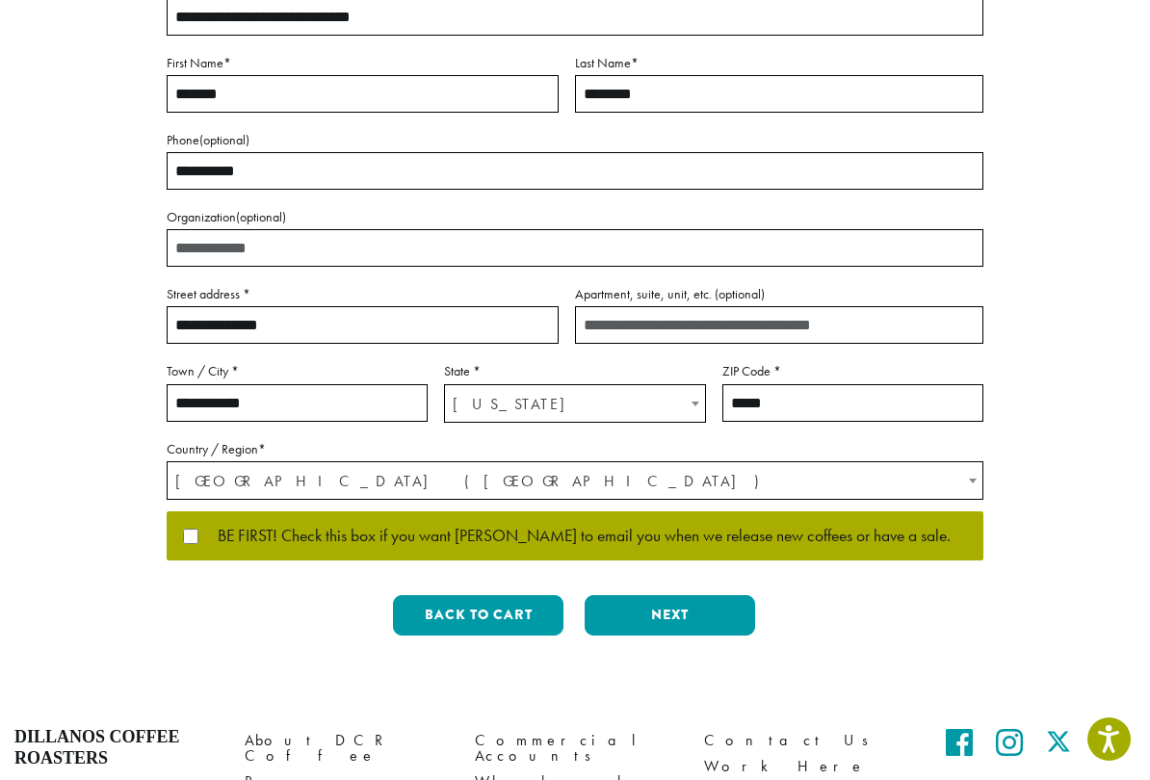
scroll to position [322, 0]
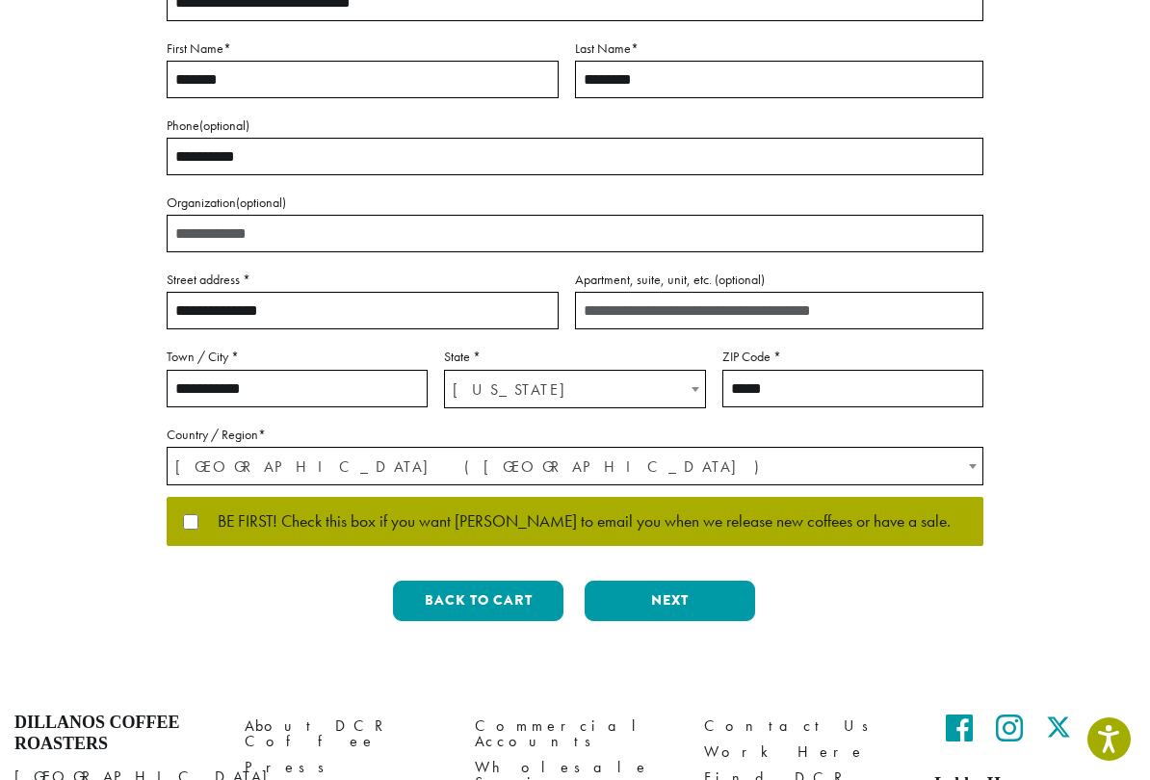
click at [198, 513] on span "BE FIRST! Check this box if you want [PERSON_NAME] to email you when we release…" at bounding box center [574, 521] width 752 height 17
click at [707, 592] on button "Next" at bounding box center [669, 601] width 170 height 40
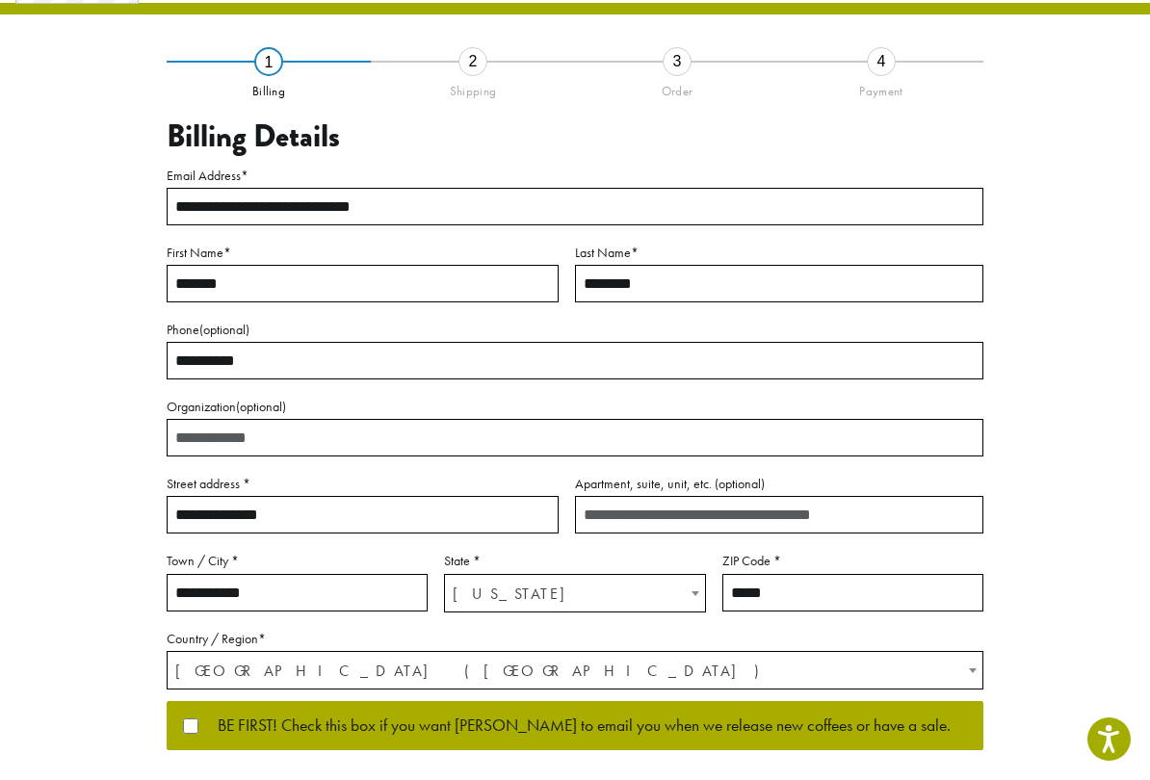
scroll to position [48, 0]
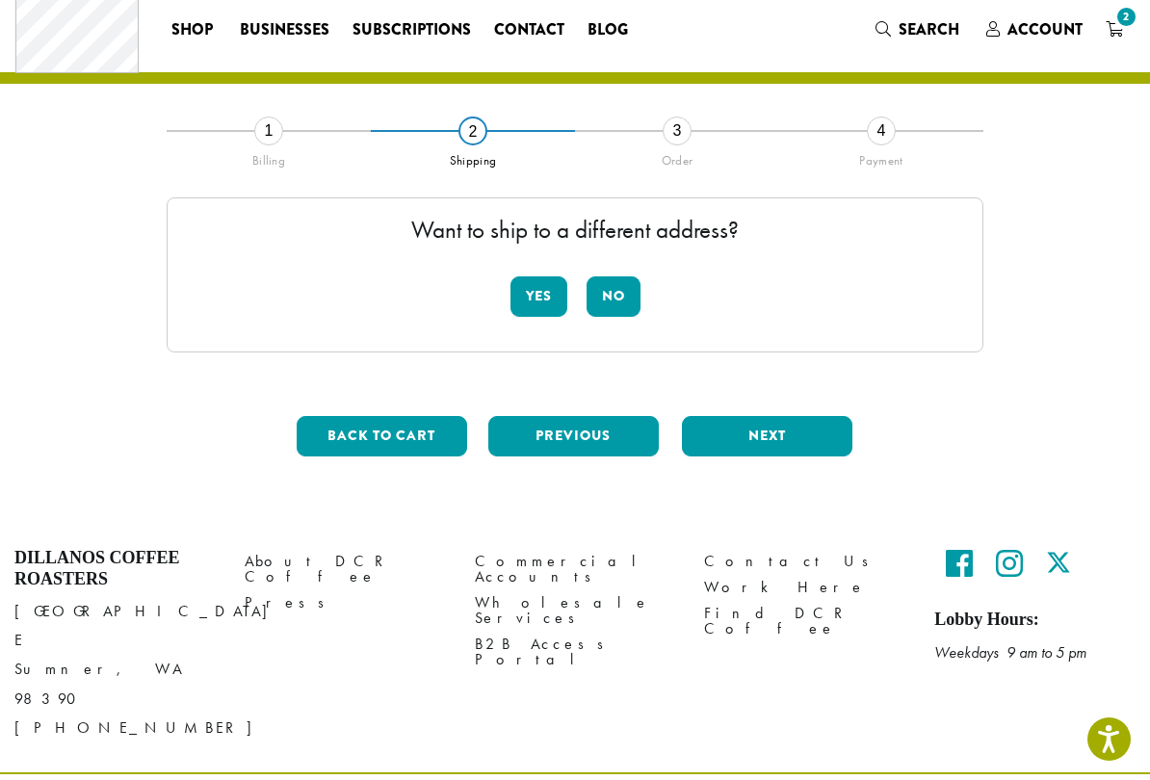
click at [608, 304] on button "No" at bounding box center [613, 296] width 54 height 40
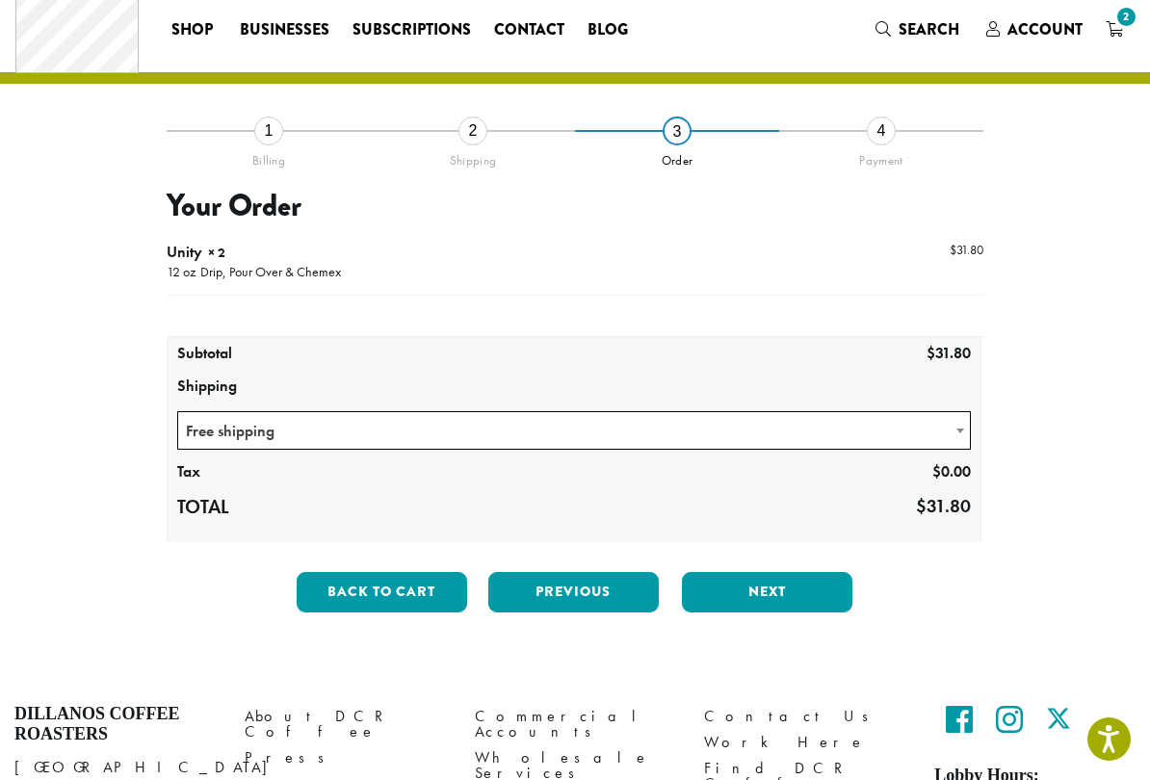
click at [801, 596] on button "Next" at bounding box center [767, 592] width 170 height 40
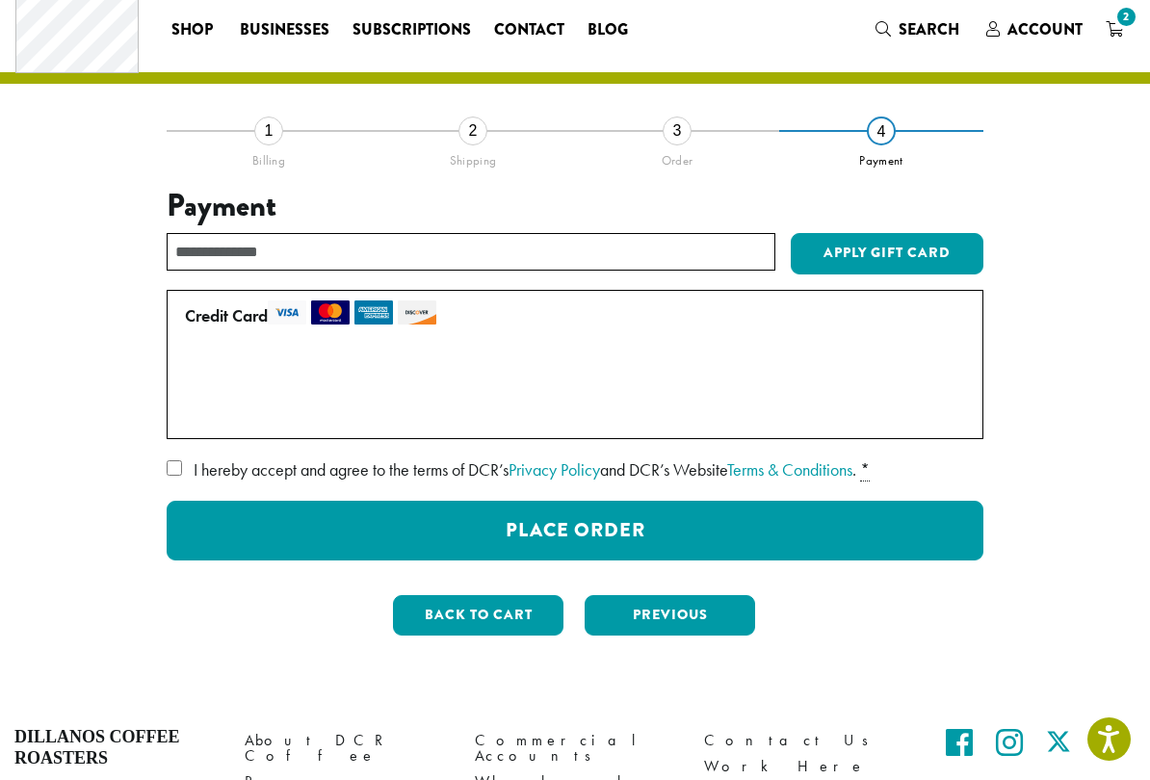
click at [617, 527] on button "Place Order" at bounding box center [575, 531] width 817 height 60
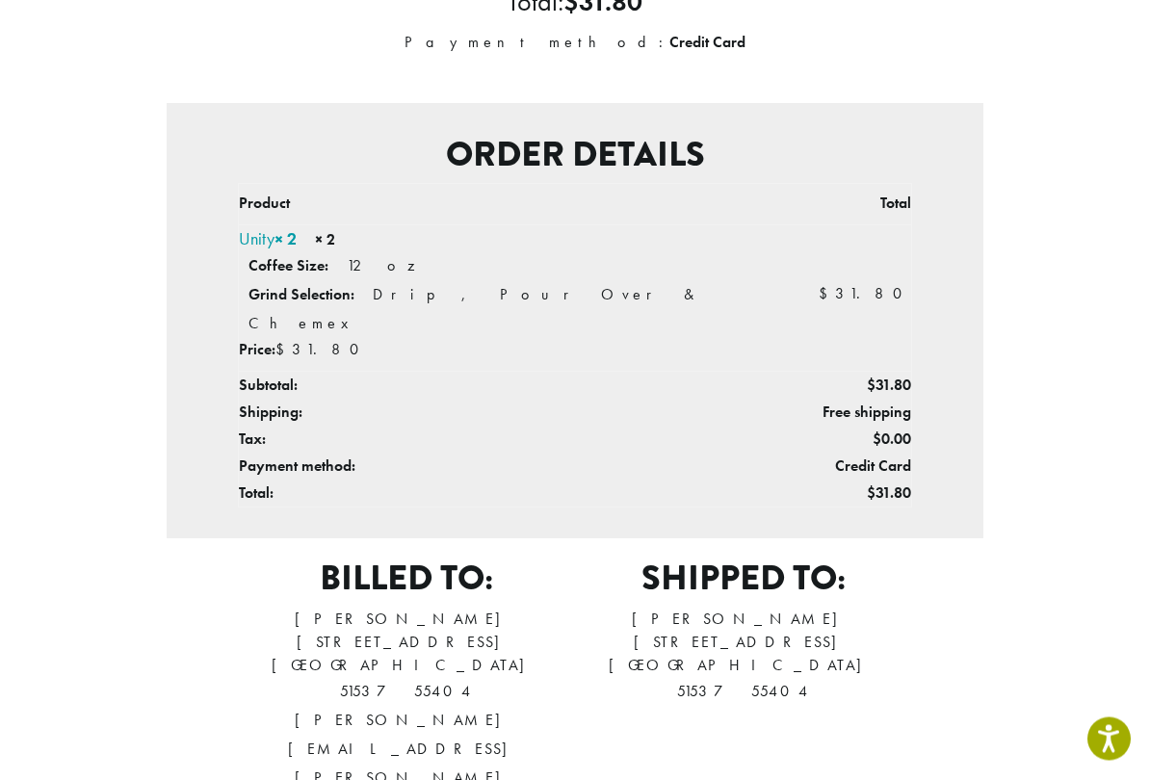
scroll to position [386, 0]
click at [1107, 647] on circle "Open accessiBe: accessibility options, statement and help" at bounding box center [1108, 726] width 7 height 7
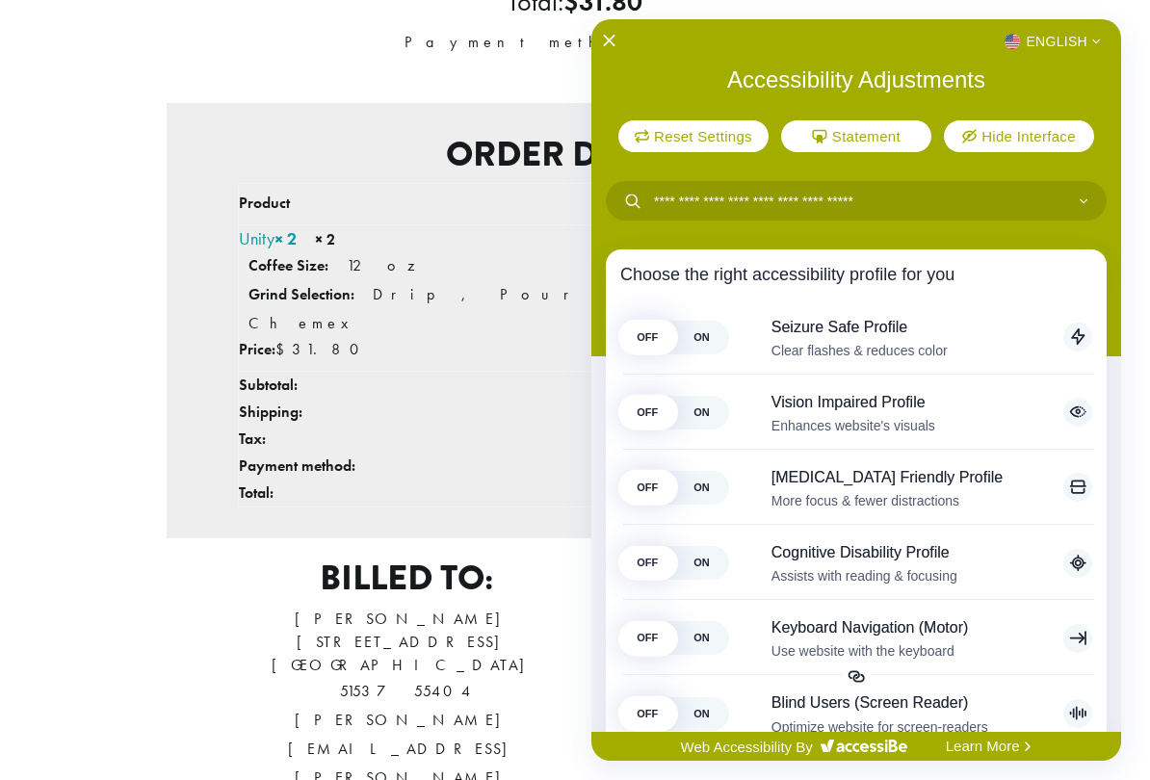
click at [466, 68] on div at bounding box center [575, 390] width 1150 height 780
